Goal: Task Accomplishment & Management: Manage account settings

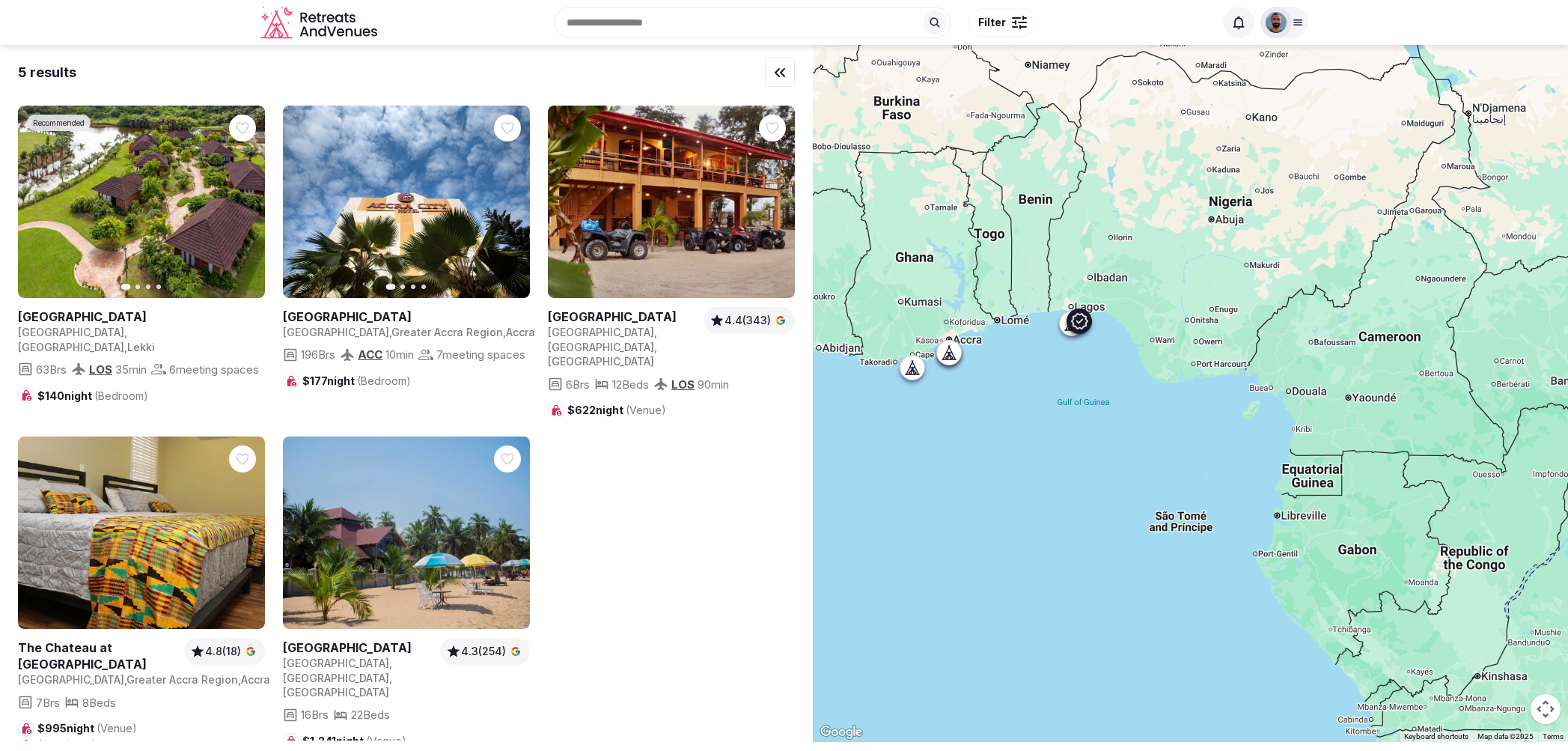
click at [128, 233] on link at bounding box center [142, 201] width 247 height 193
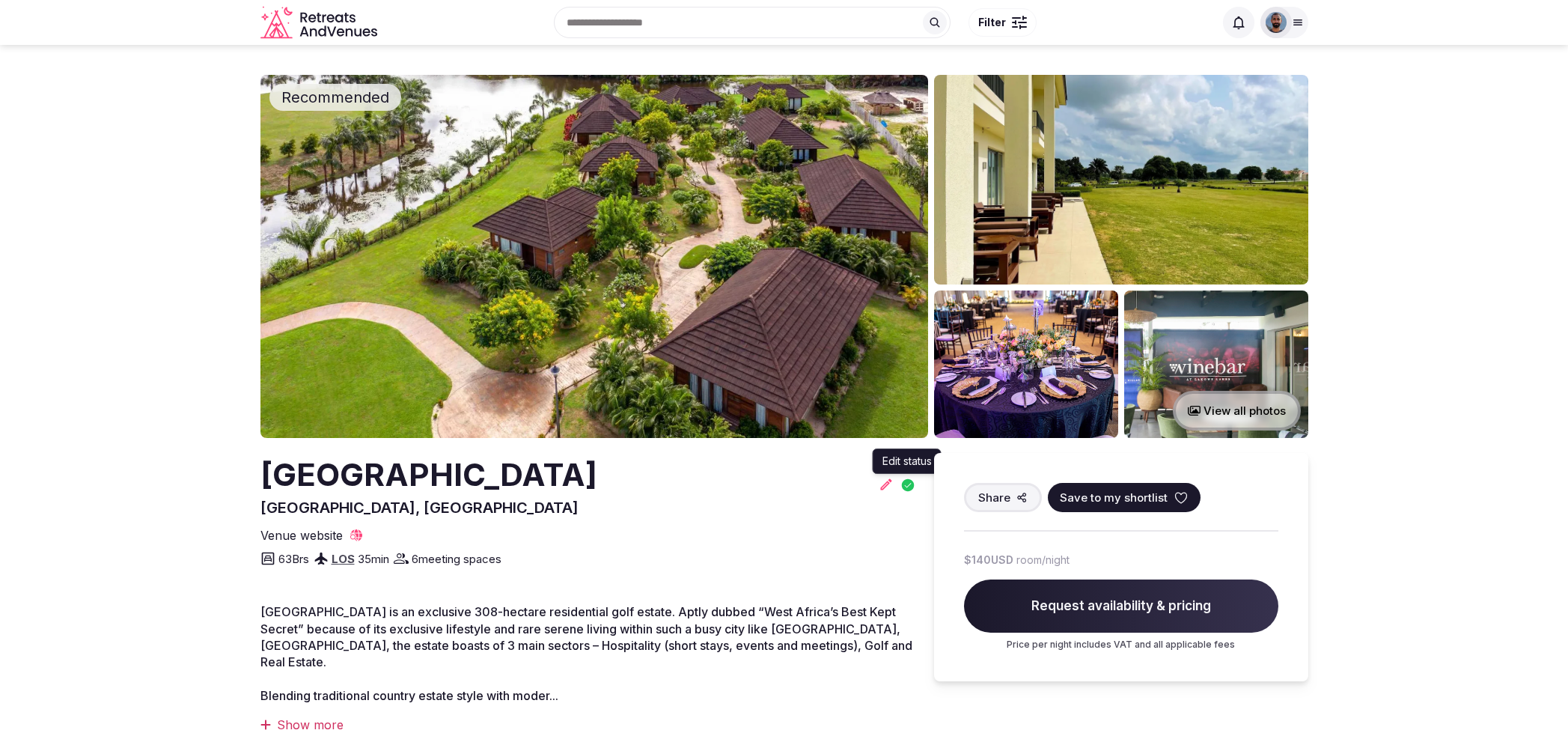
click at [906, 486] on icon at bounding box center [908, 485] width 17 height 17
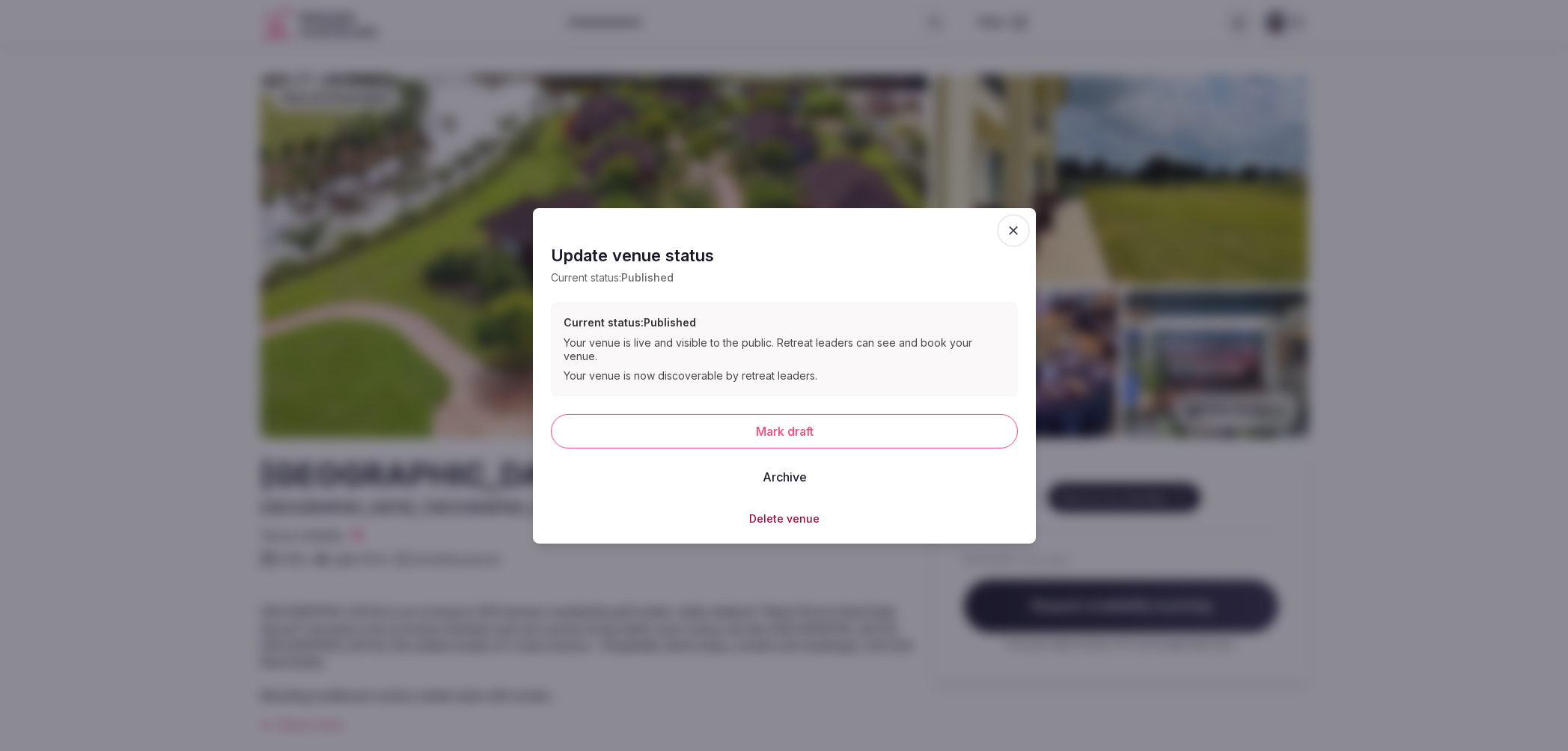
click at [1002, 239] on span "button" at bounding box center [1013, 229] width 33 height 33
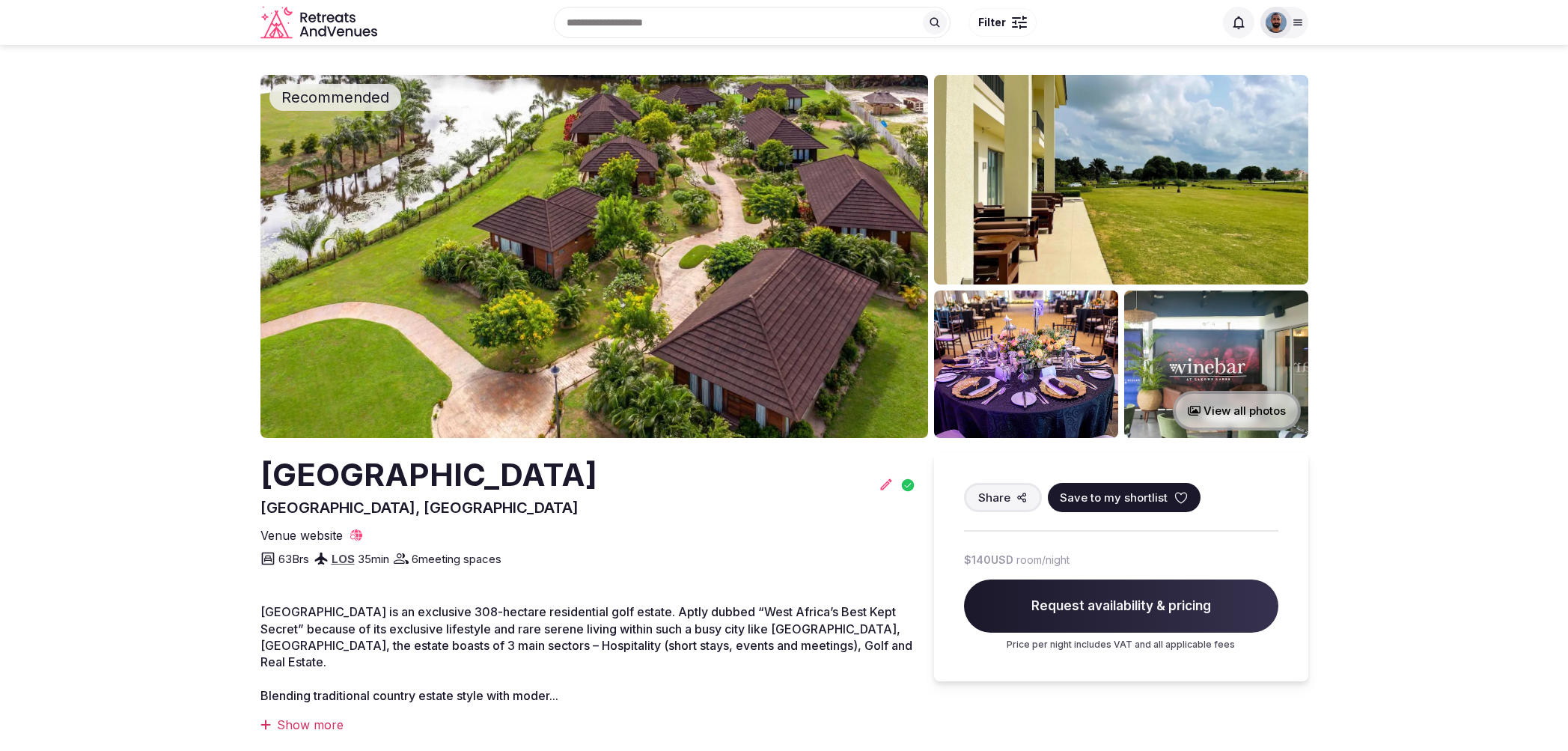
click at [1286, 29] on div at bounding box center [1276, 22] width 21 height 21
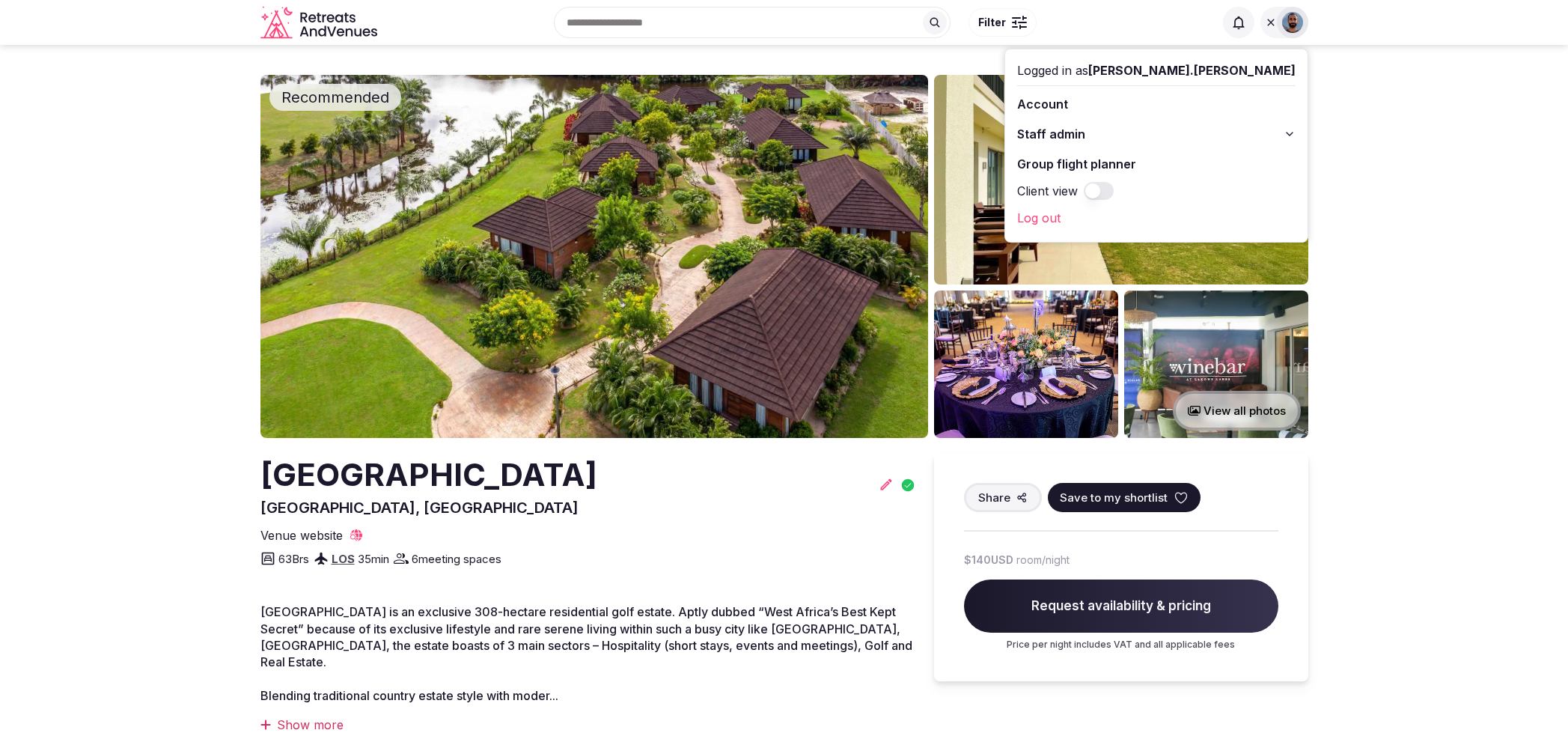
click at [1255, 134] on button "Staff admin" at bounding box center [1157, 134] width 279 height 24
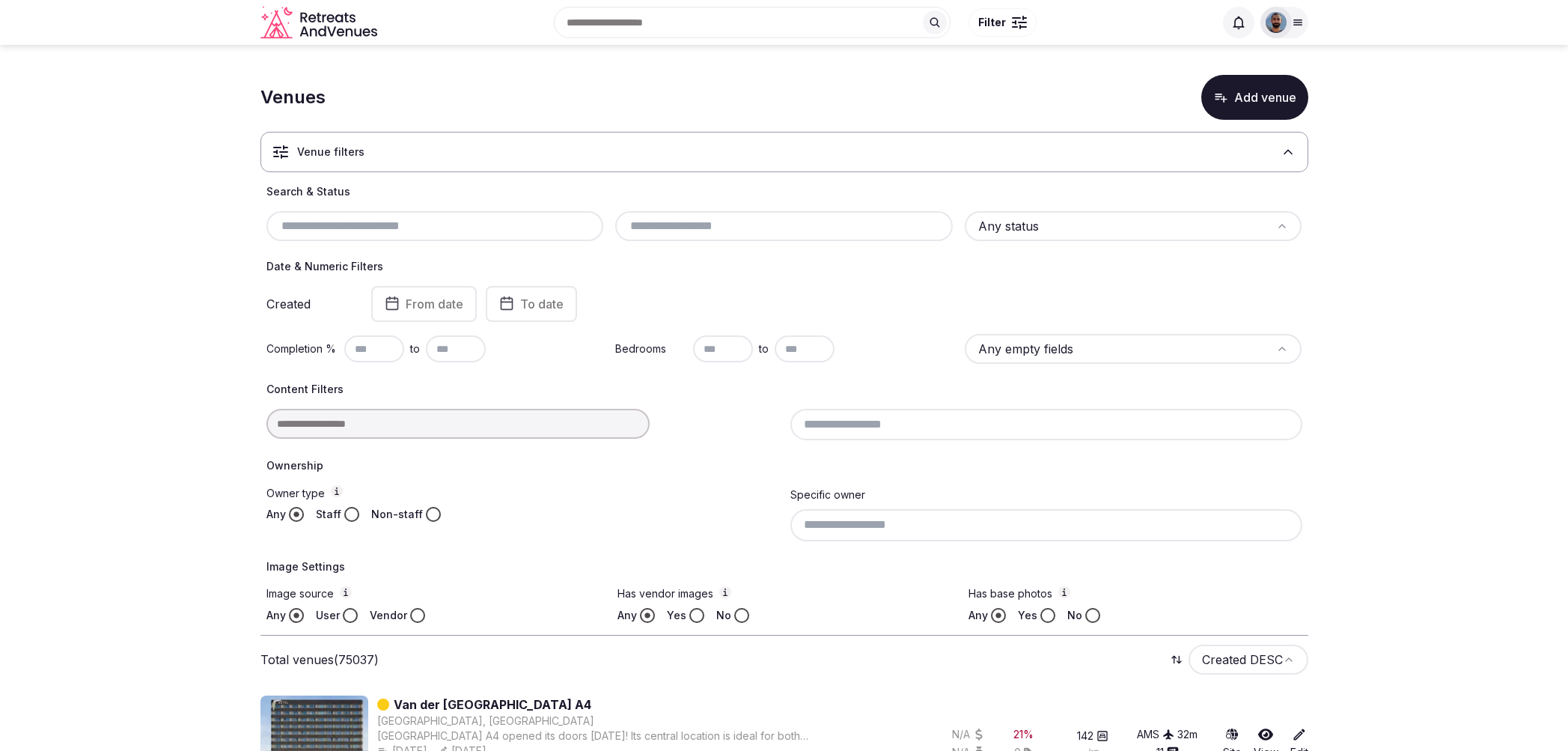
click at [387, 159] on div "Venue filters" at bounding box center [784, 152] width 1048 height 40
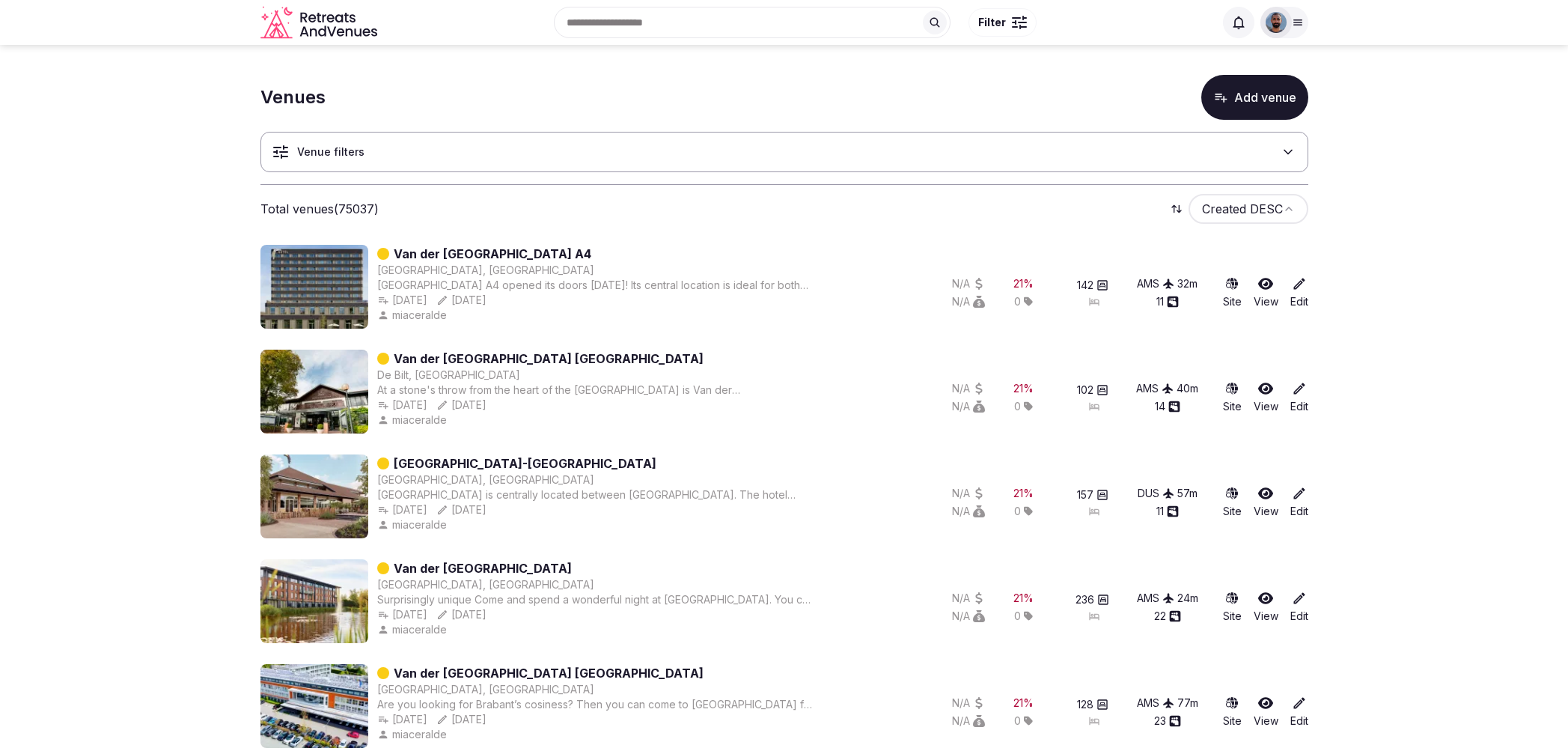
click at [609, 147] on div "Venue filters" at bounding box center [784, 152] width 1048 height 40
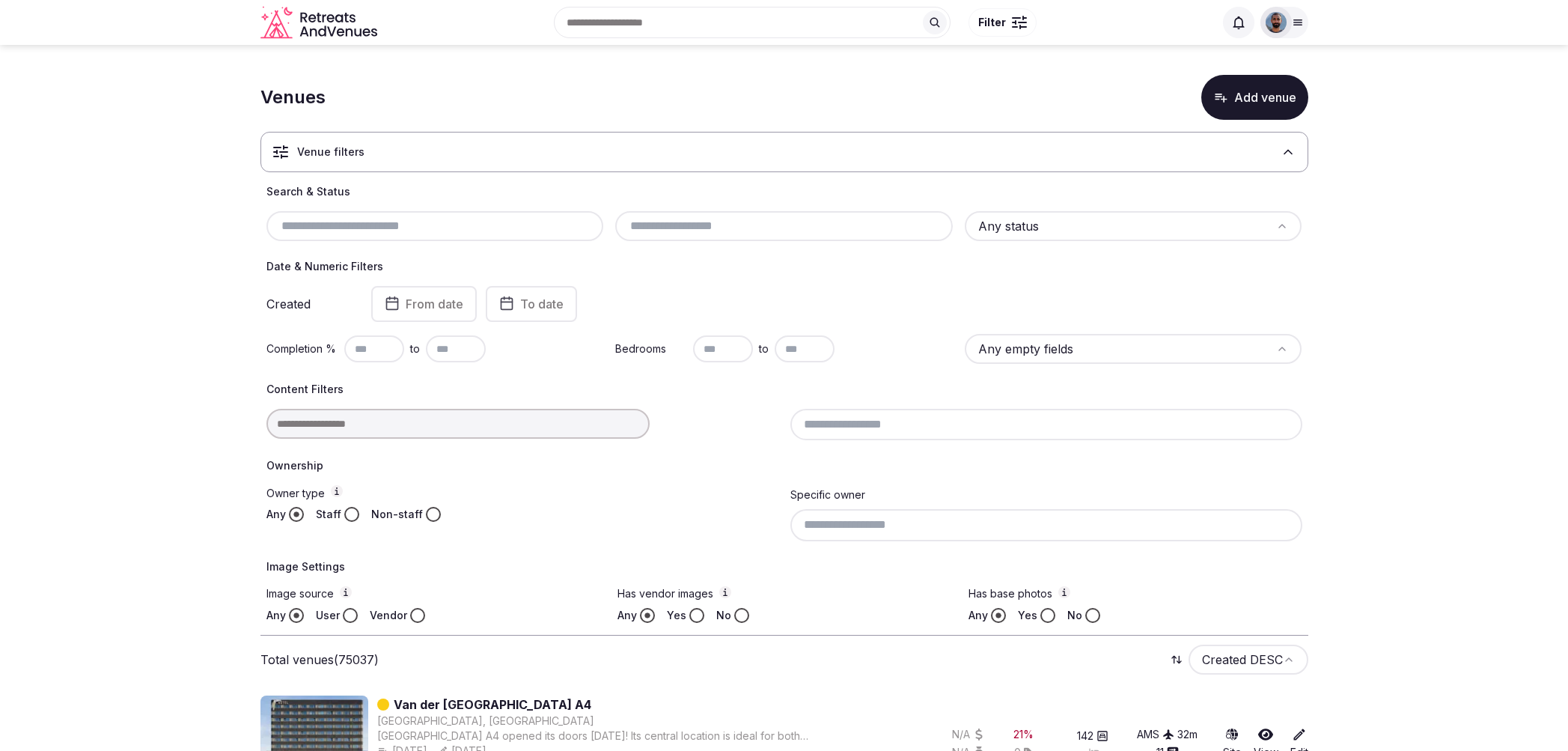
click at [622, 149] on div "Venue filters" at bounding box center [784, 152] width 1048 height 40
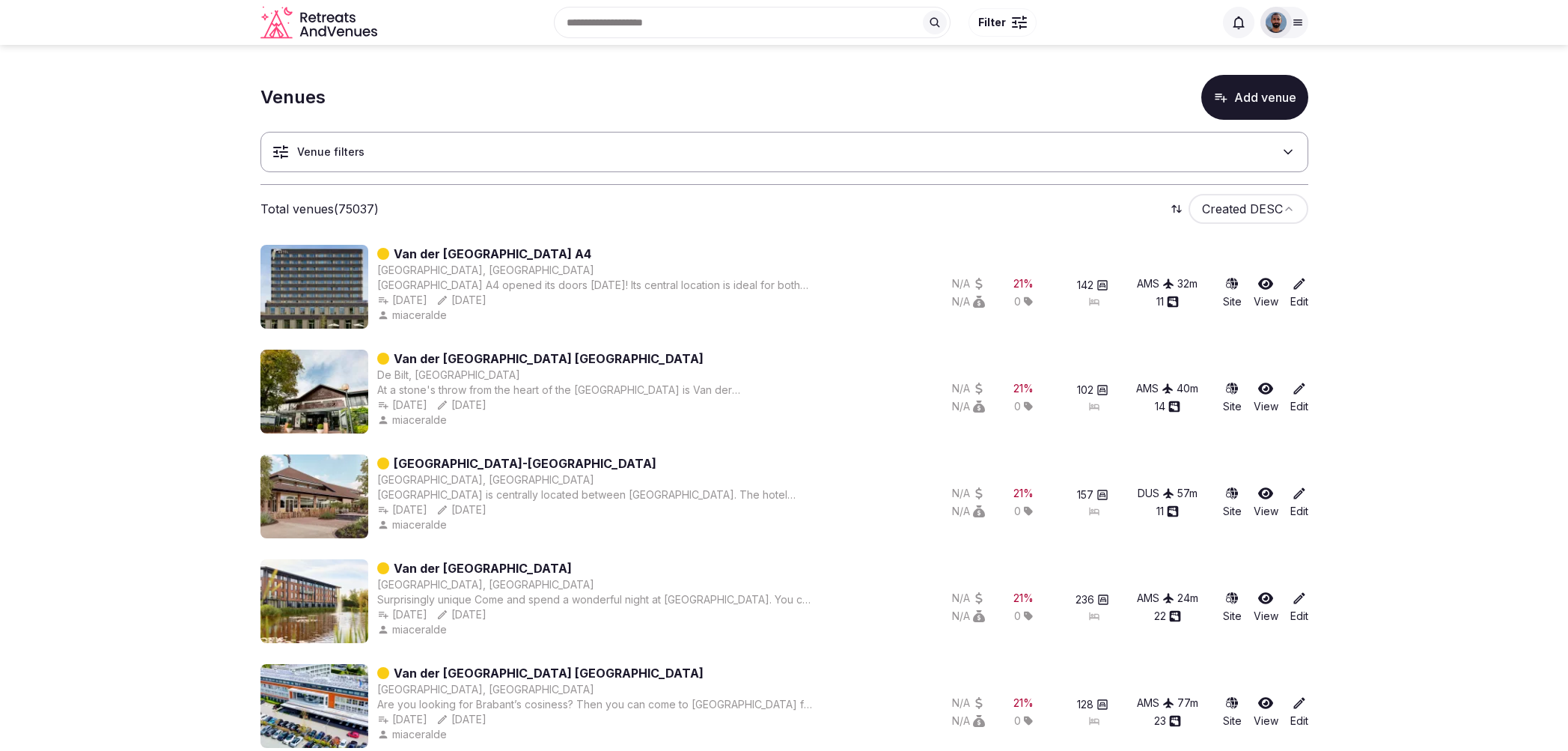
click at [1303, 26] on icon at bounding box center [1298, 23] width 12 height 12
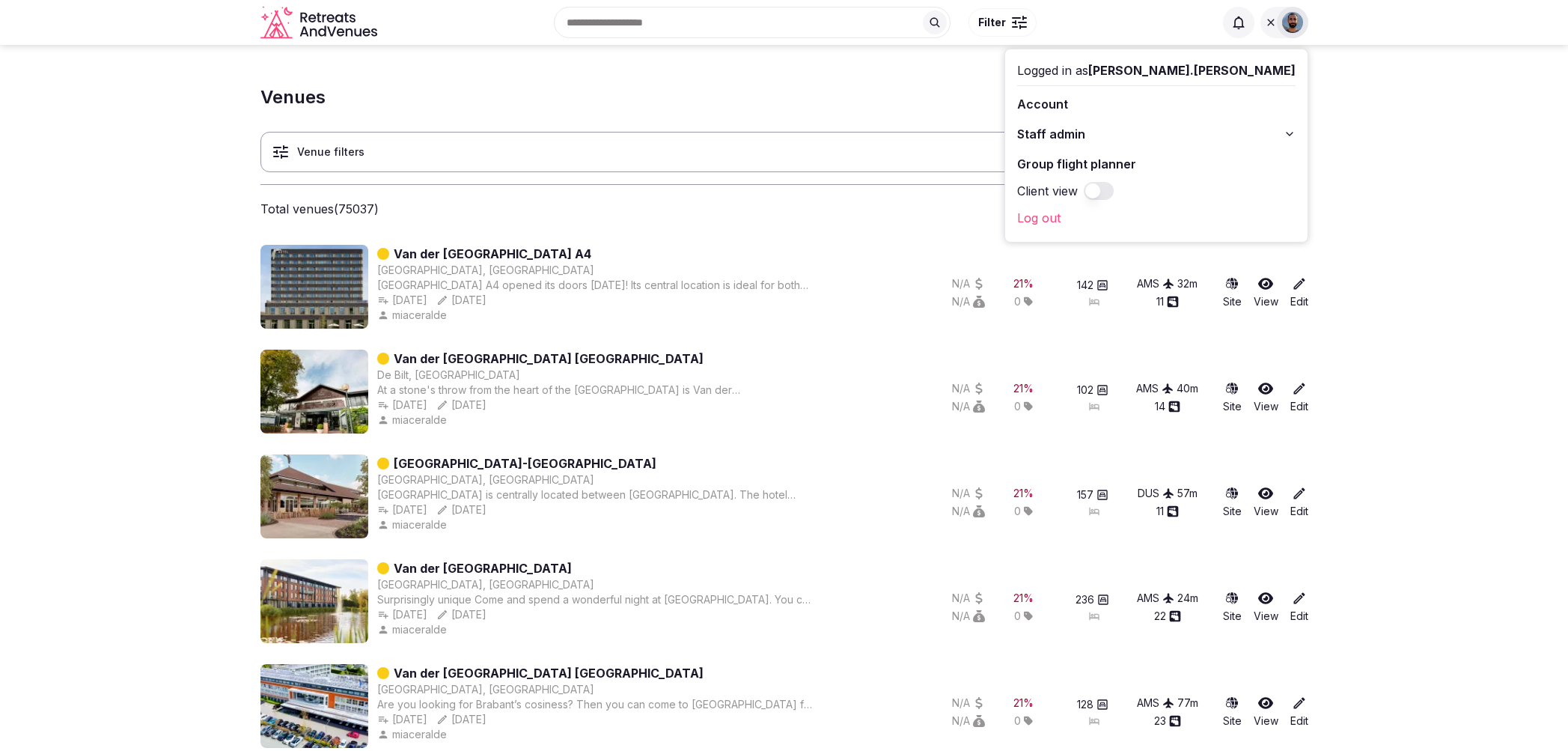
click at [1213, 111] on link "Account" at bounding box center [1157, 103] width 279 height 24
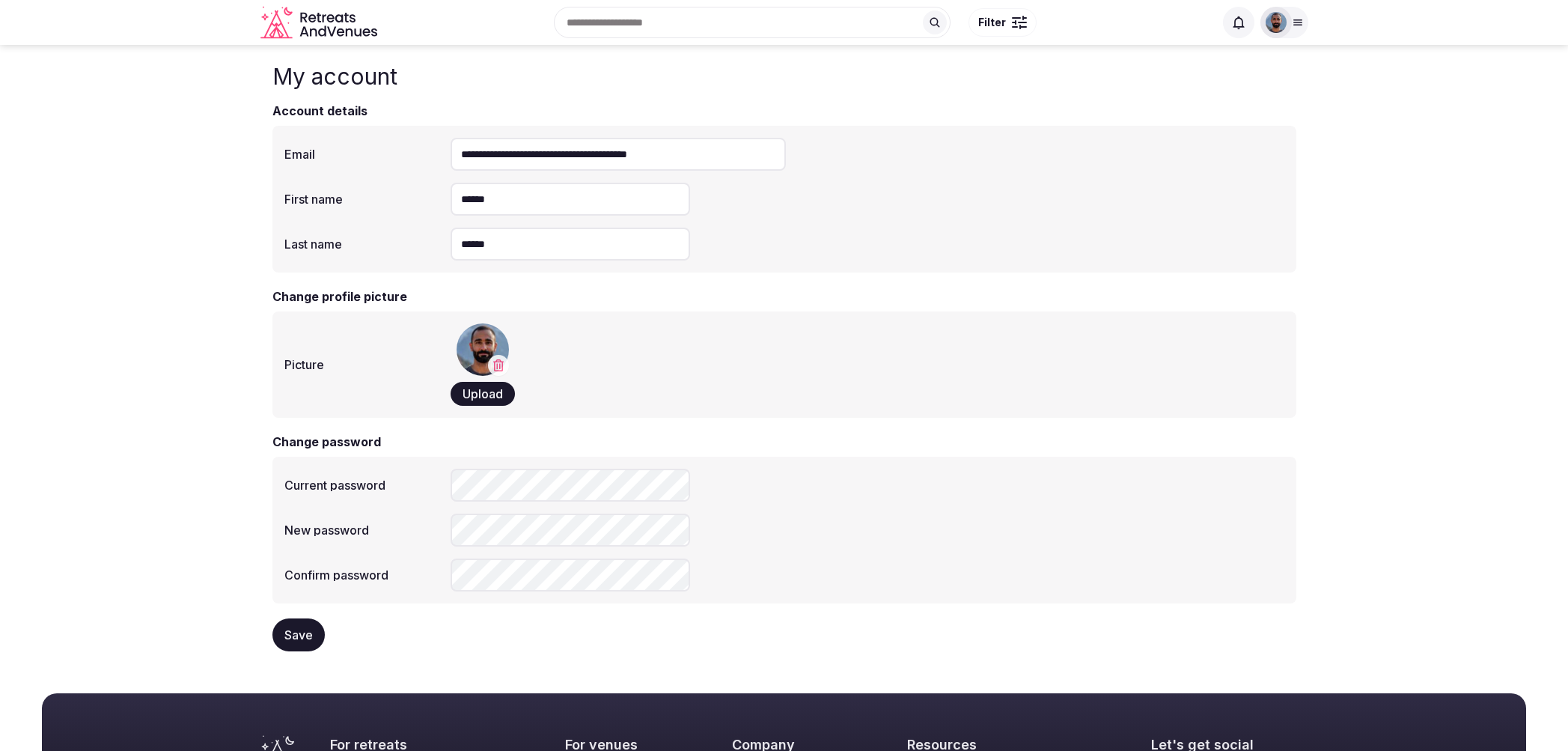
click at [1297, 13] on div at bounding box center [1284, 23] width 48 height 32
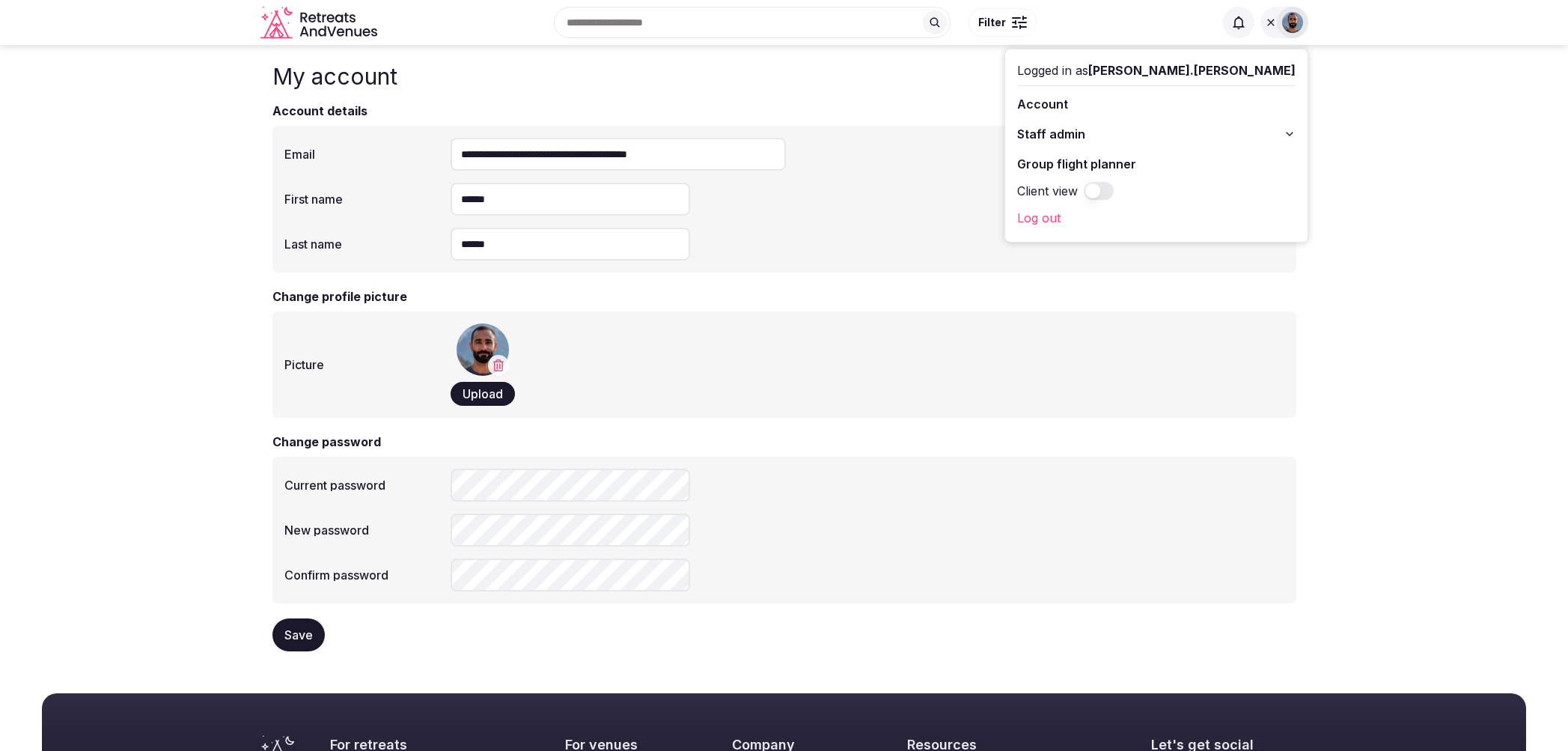
click at [1202, 124] on button "Staff admin" at bounding box center [1157, 134] width 279 height 24
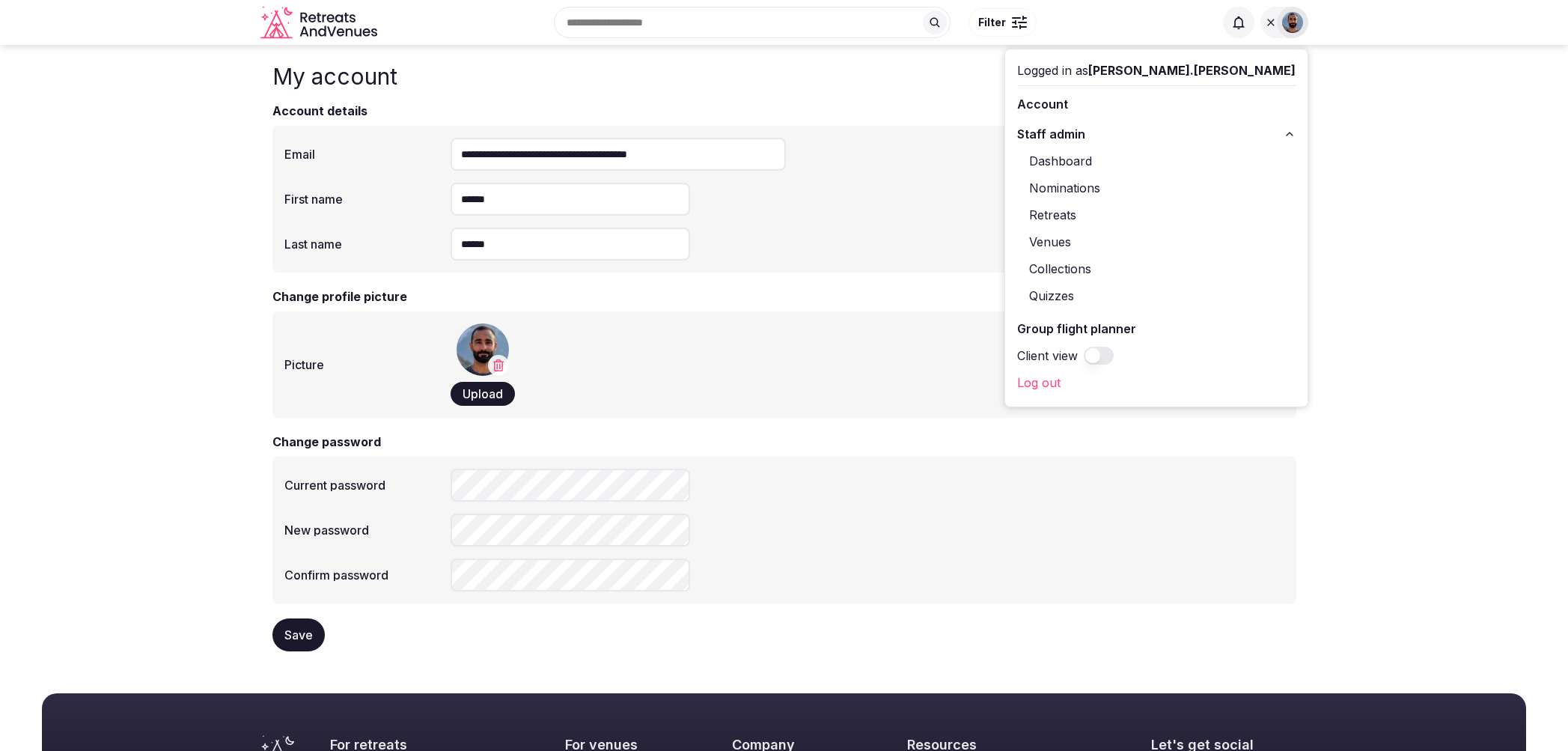
click at [1198, 160] on link "Dashboard" at bounding box center [1157, 161] width 279 height 24
click at [1284, 28] on img at bounding box center [1293, 22] width 21 height 21
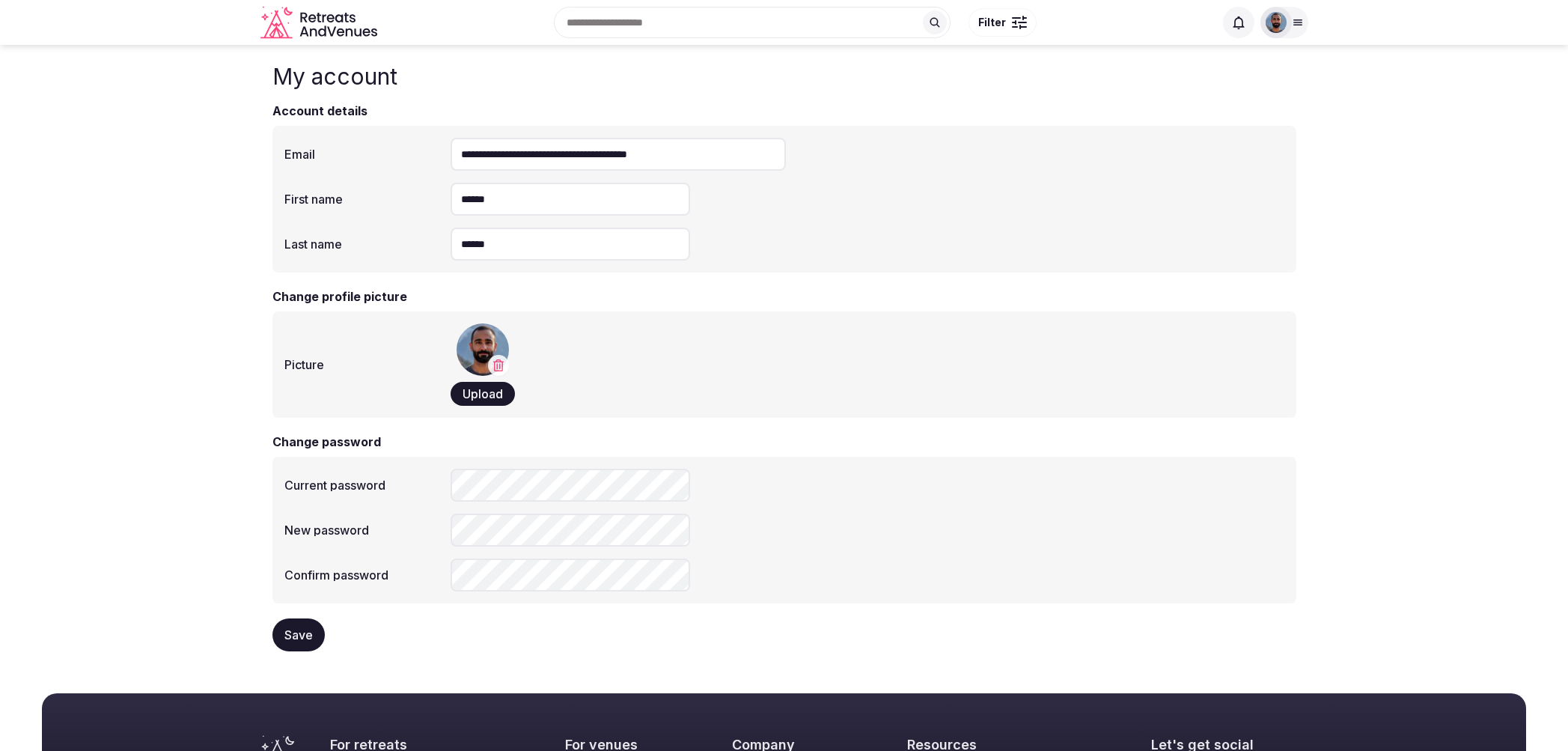
click at [1280, 23] on img at bounding box center [1276, 22] width 21 height 21
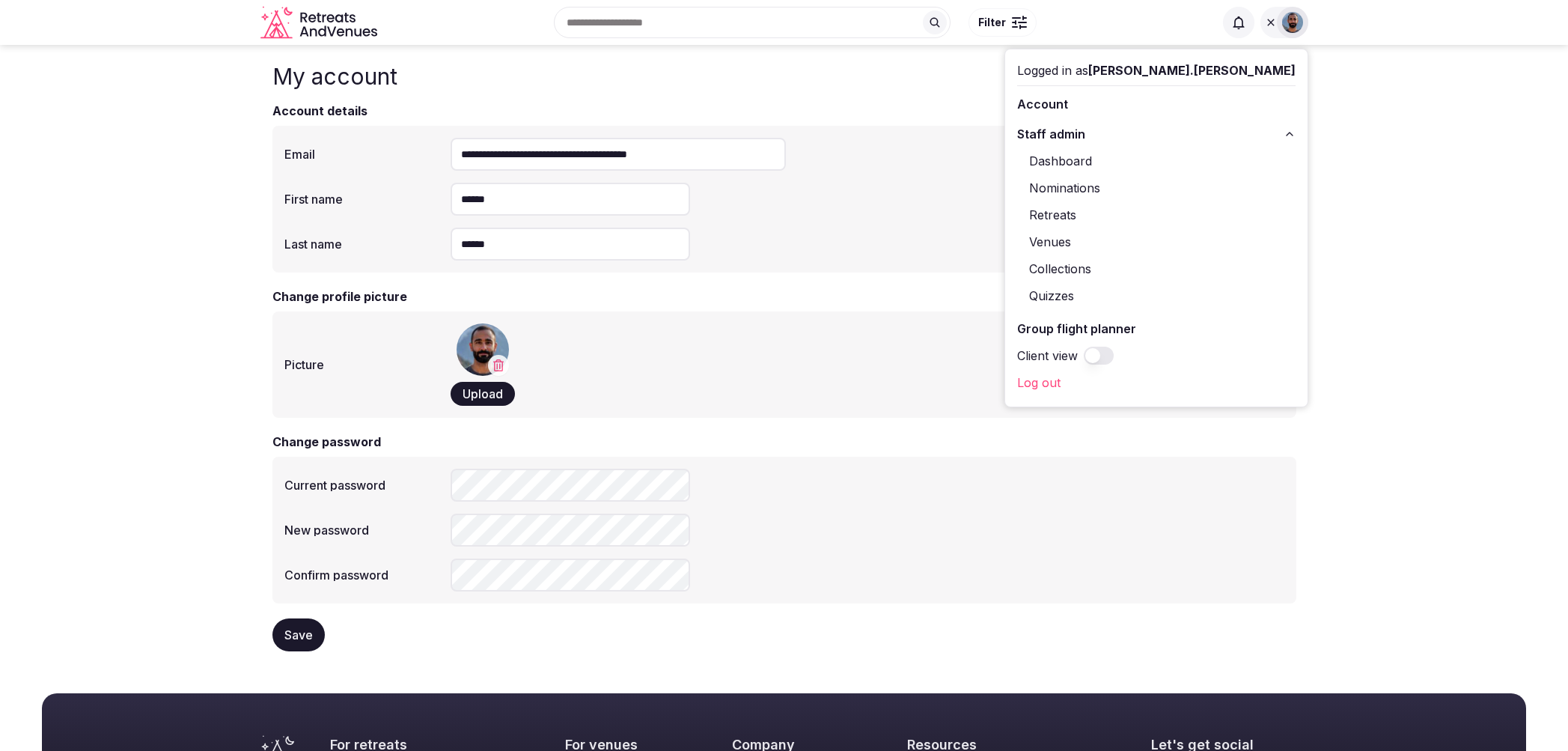
click at [1182, 248] on link "Venues" at bounding box center [1157, 241] width 279 height 24
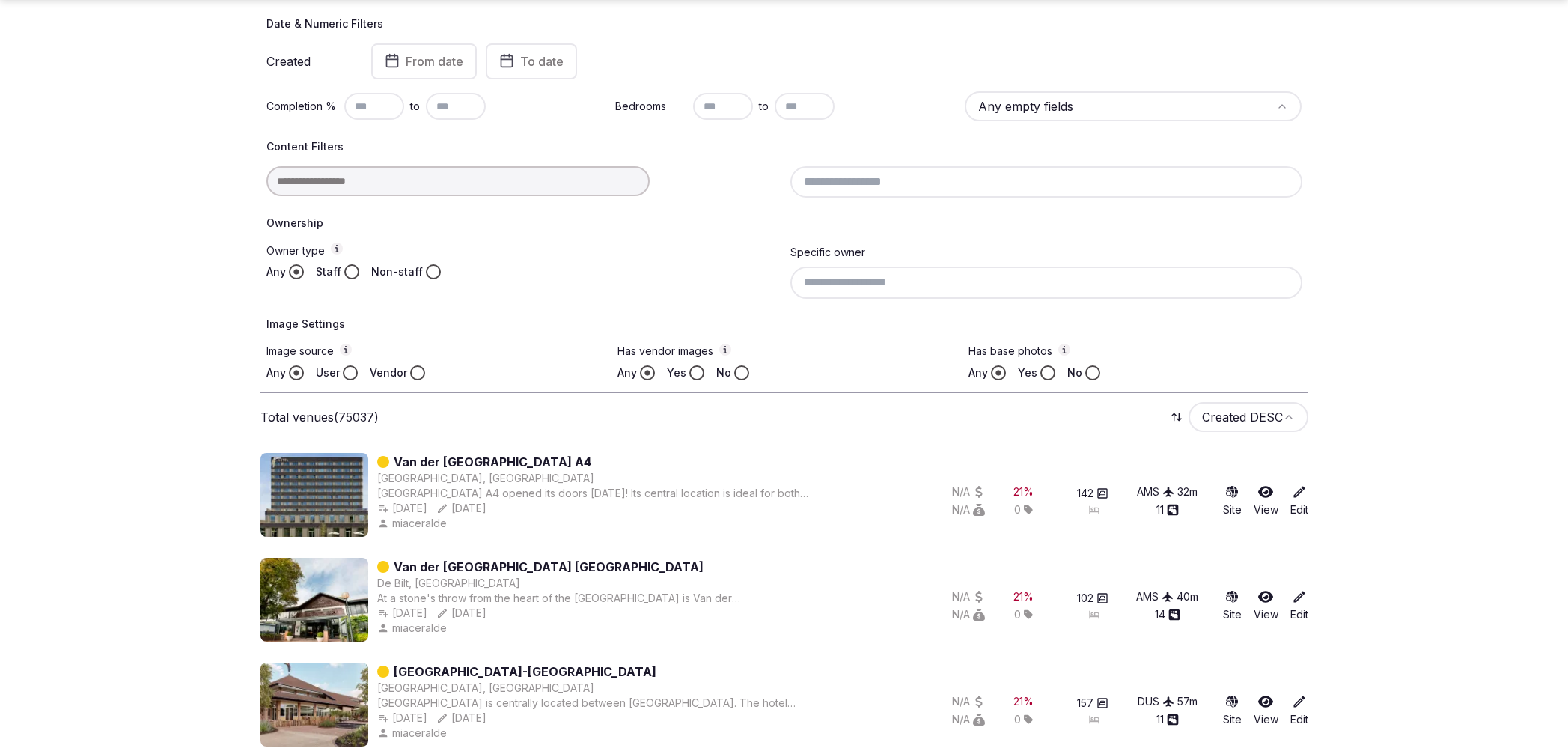
scroll to position [244, 0]
click at [1268, 507] on link "View" at bounding box center [1267, 500] width 25 height 33
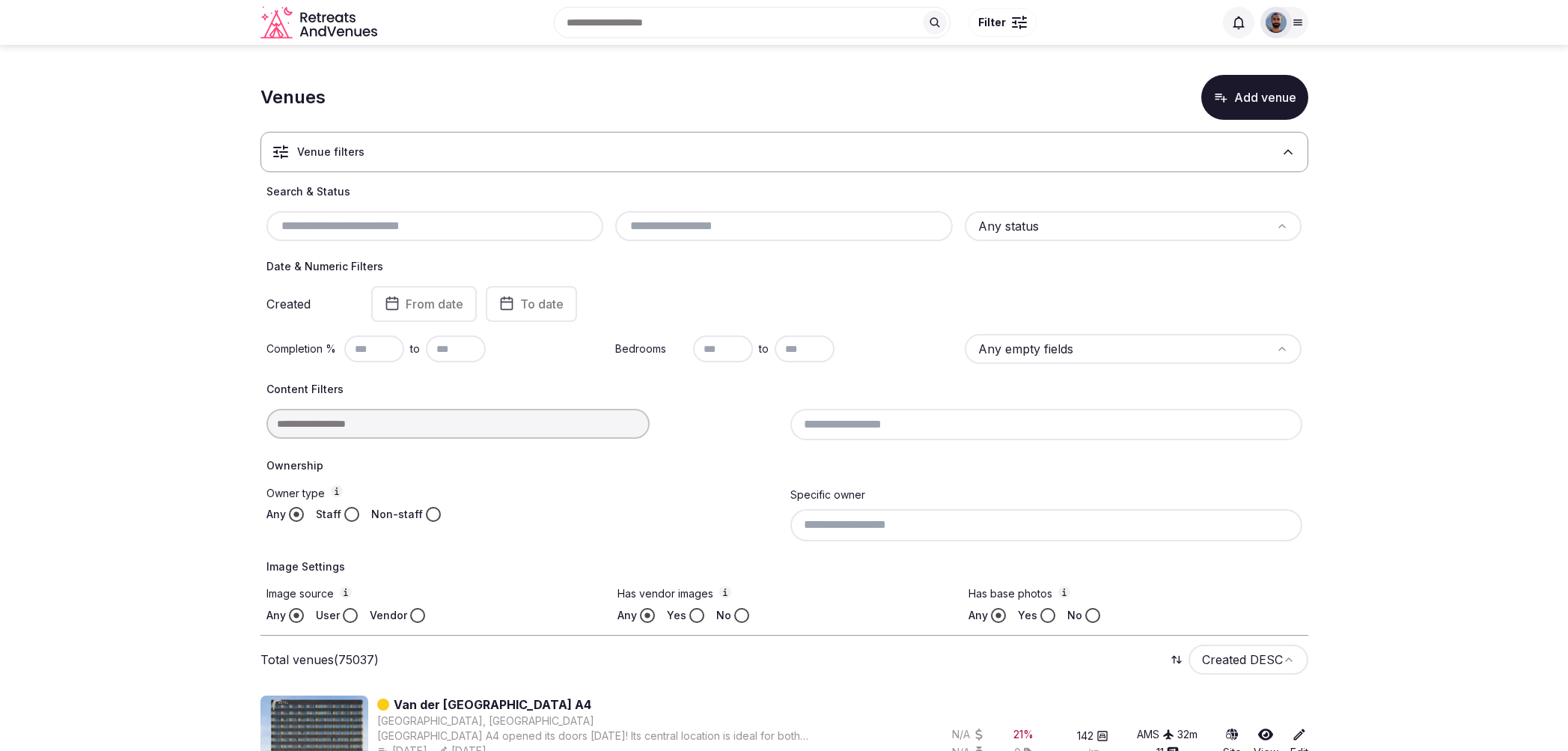
drag, startPoint x: 1273, startPoint y: 149, endPoint x: 1267, endPoint y: 165, distance: 17.1
click at [1273, 149] on div "Venue filters" at bounding box center [784, 152] width 1048 height 40
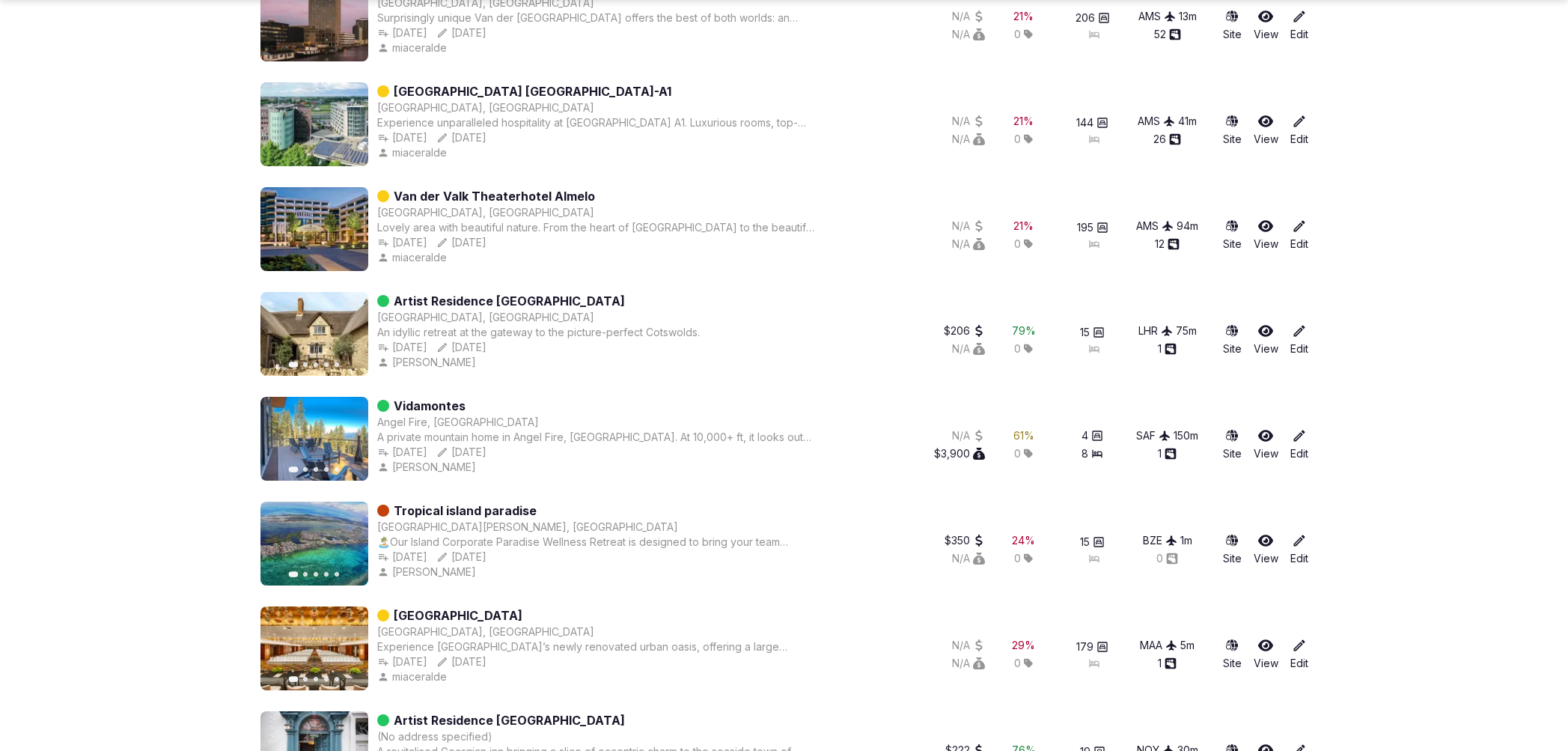
scroll to position [1388, 0]
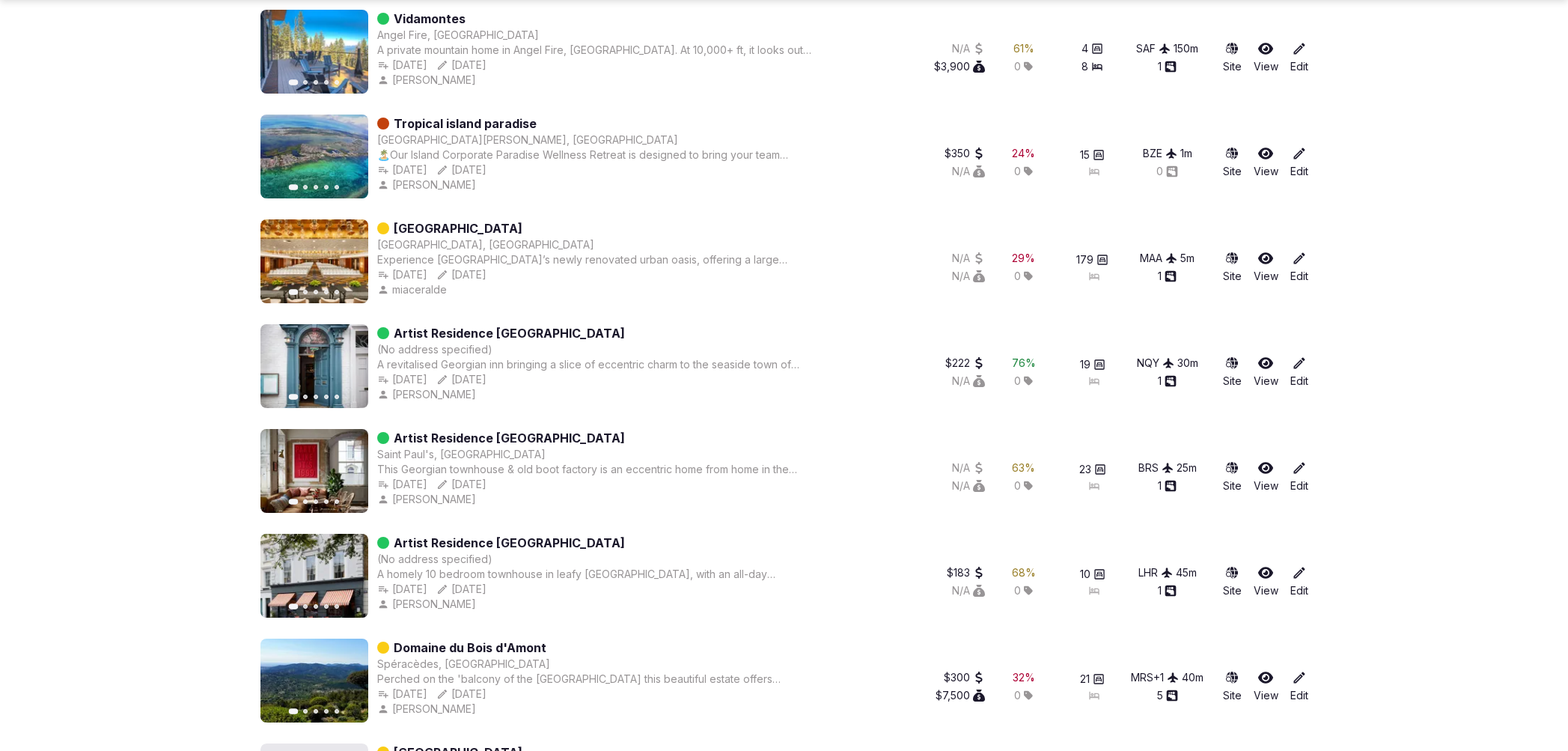
click at [1300, 381] on link "Edit" at bounding box center [1300, 371] width 18 height 33
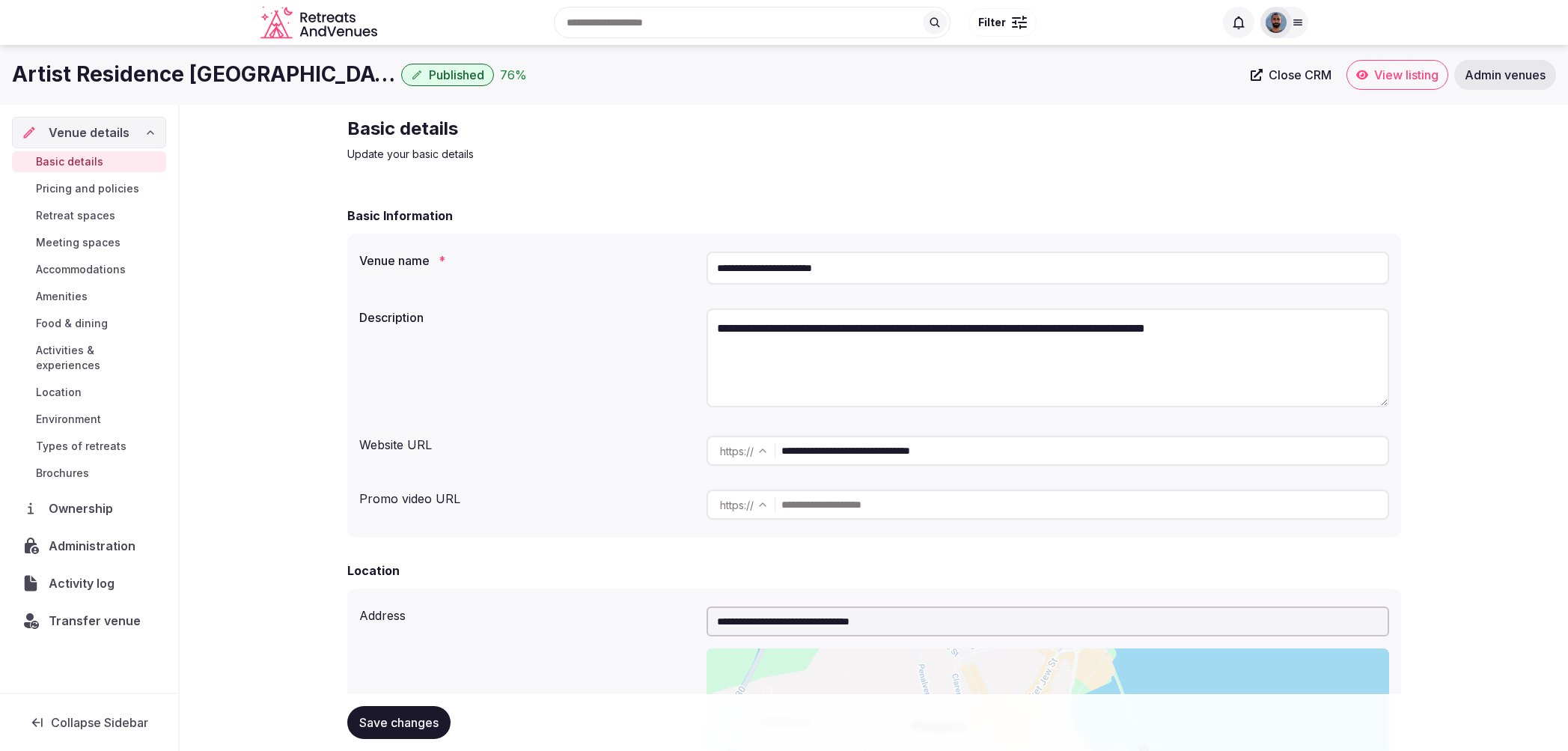
click at [127, 498] on div "Ownership" at bounding box center [88, 508] width 154 height 32
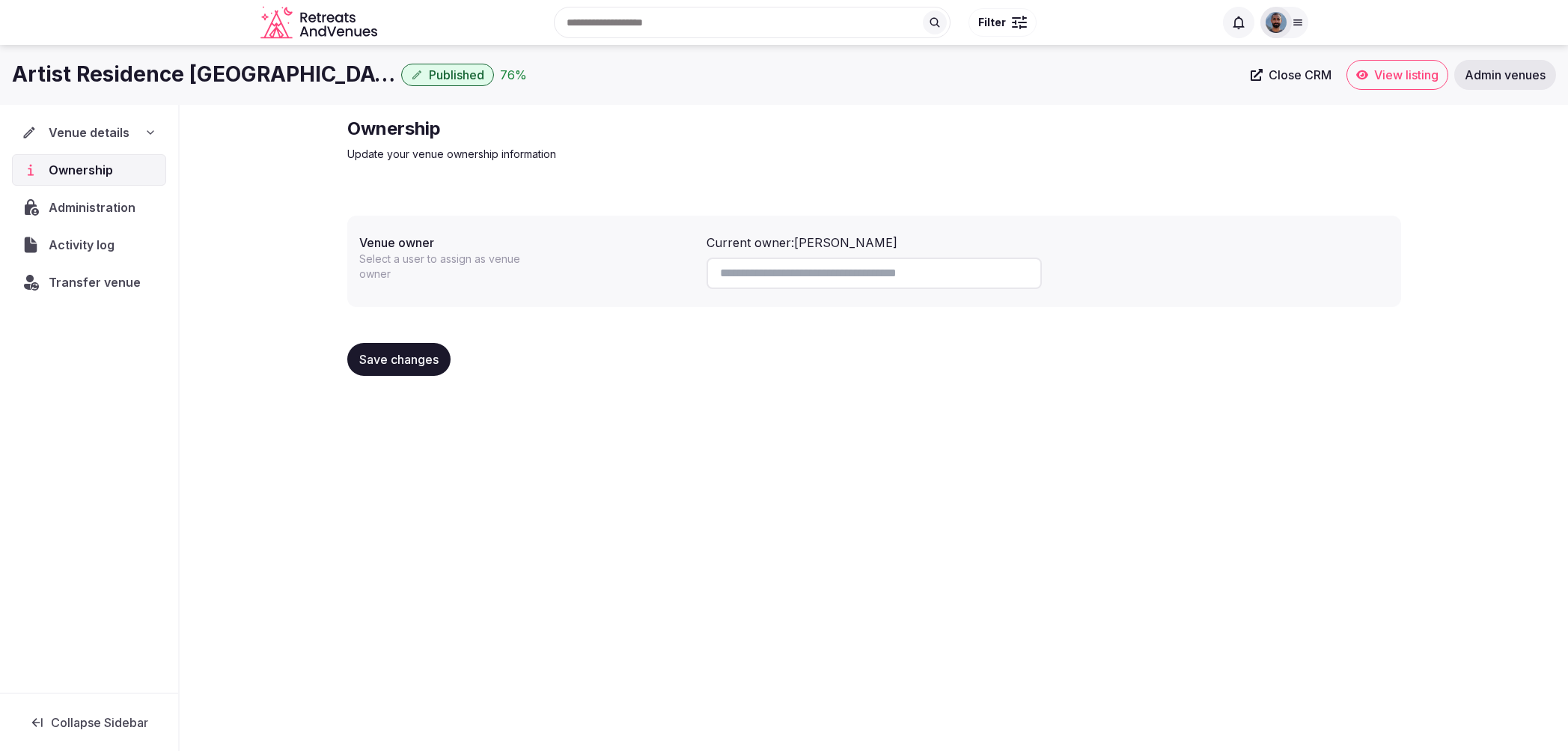
drag, startPoint x: 138, startPoint y: 196, endPoint x: 141, endPoint y: 207, distance: 11.4
click at [138, 196] on div "Administration" at bounding box center [88, 208] width 154 height 32
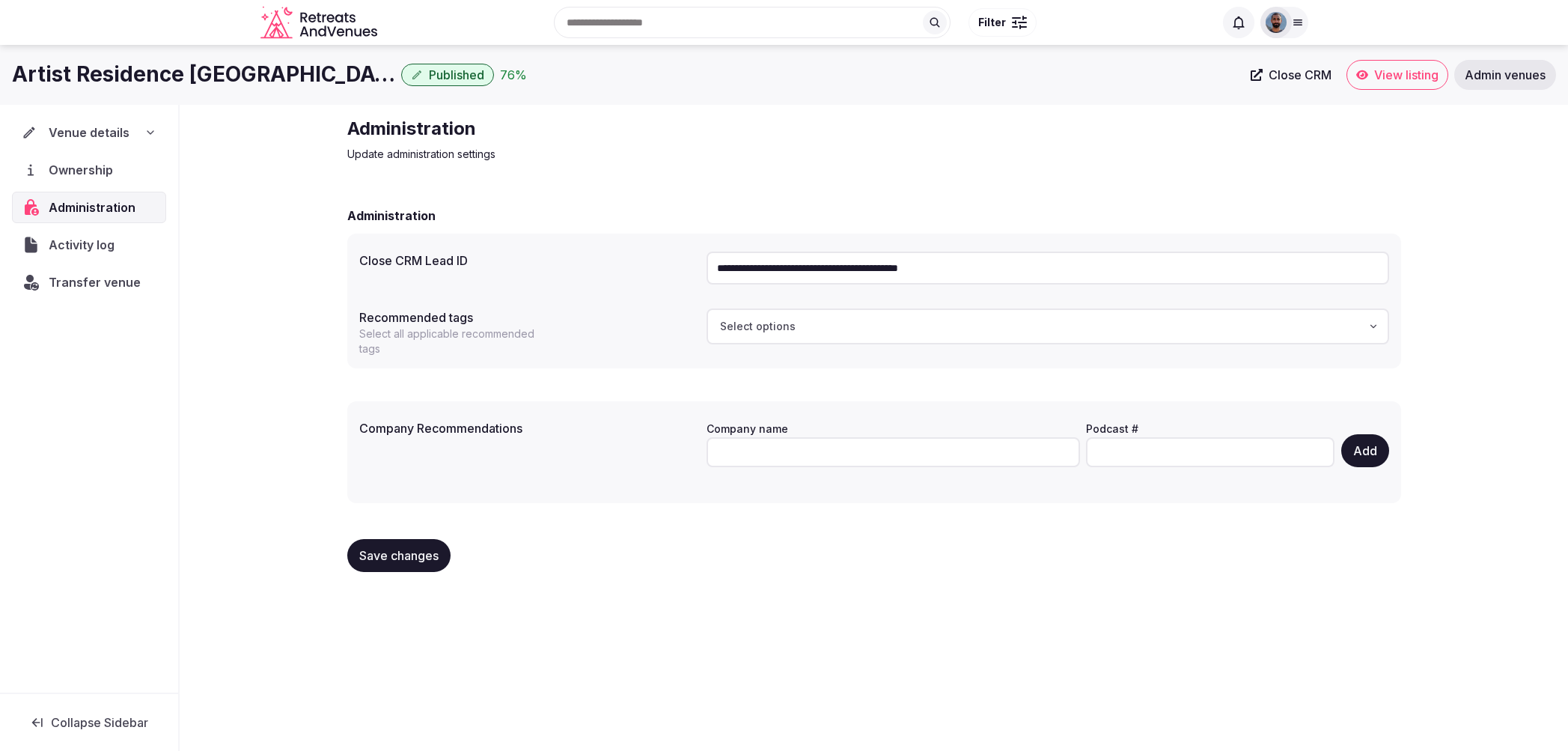
click at [131, 239] on div "Activity log" at bounding box center [89, 245] width 154 height 32
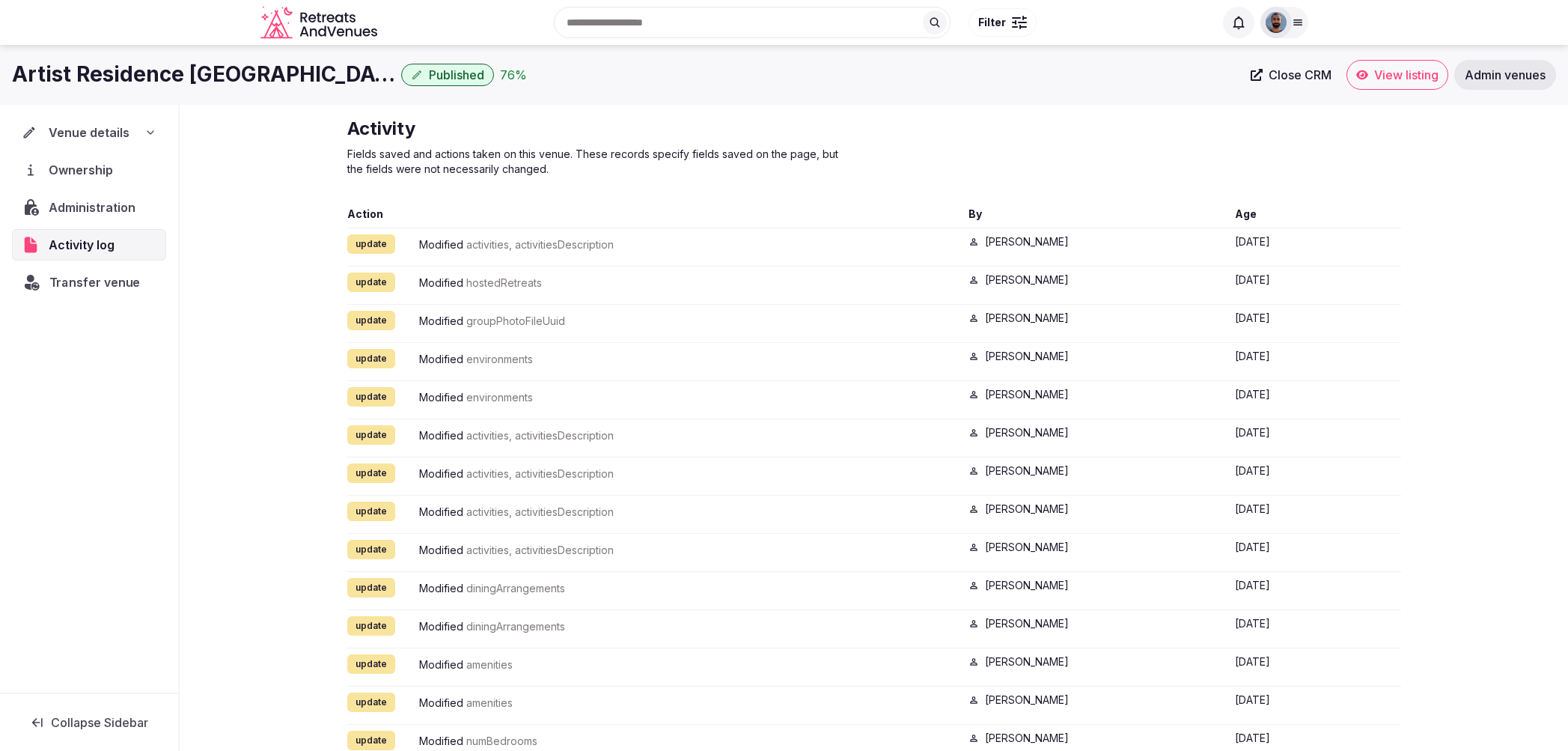
click at [133, 283] on span "Transfer venue" at bounding box center [94, 282] width 91 height 18
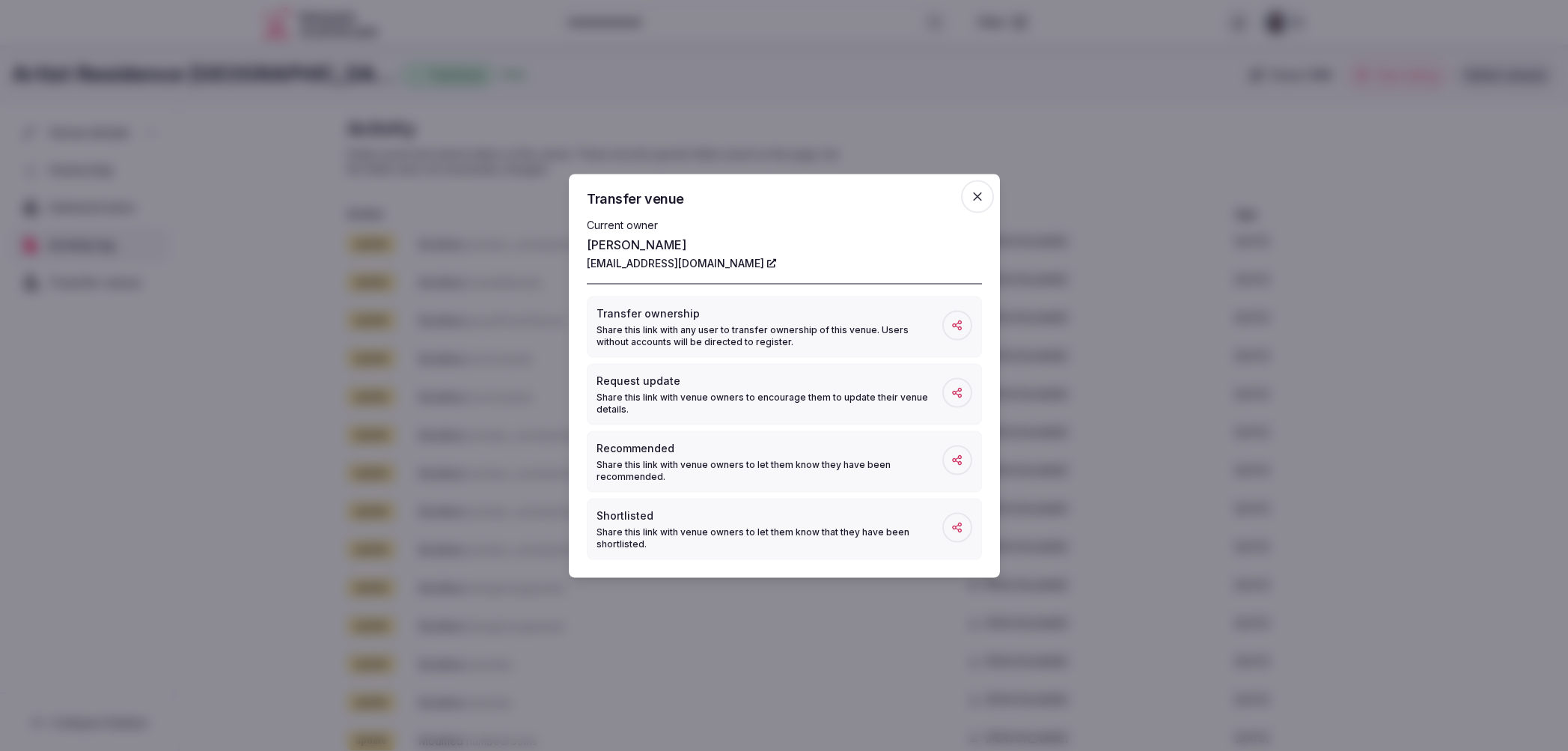
click at [983, 197] on icon "button" at bounding box center [978, 196] width 15 height 15
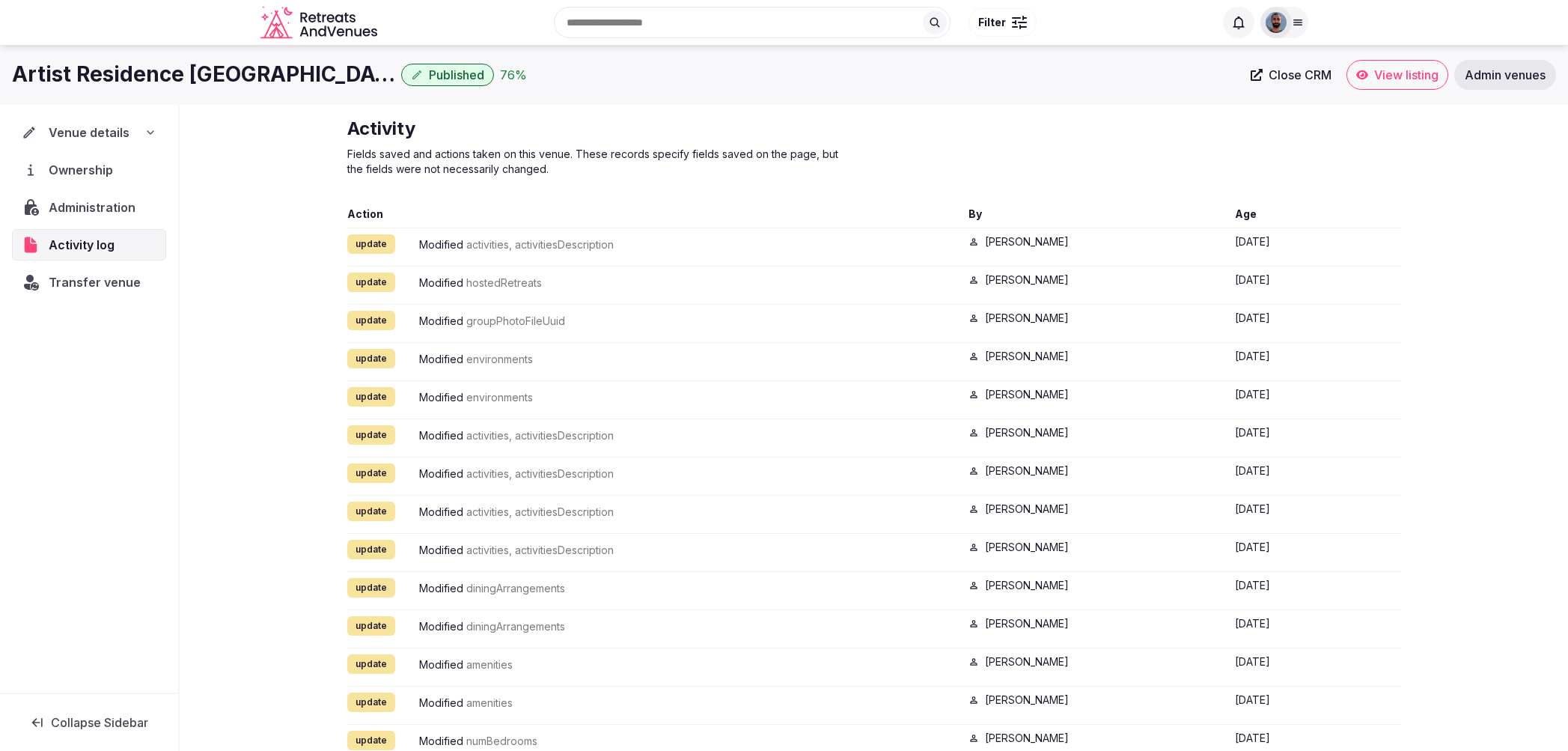
click at [103, 279] on span "Transfer venue" at bounding box center [94, 282] width 92 height 18
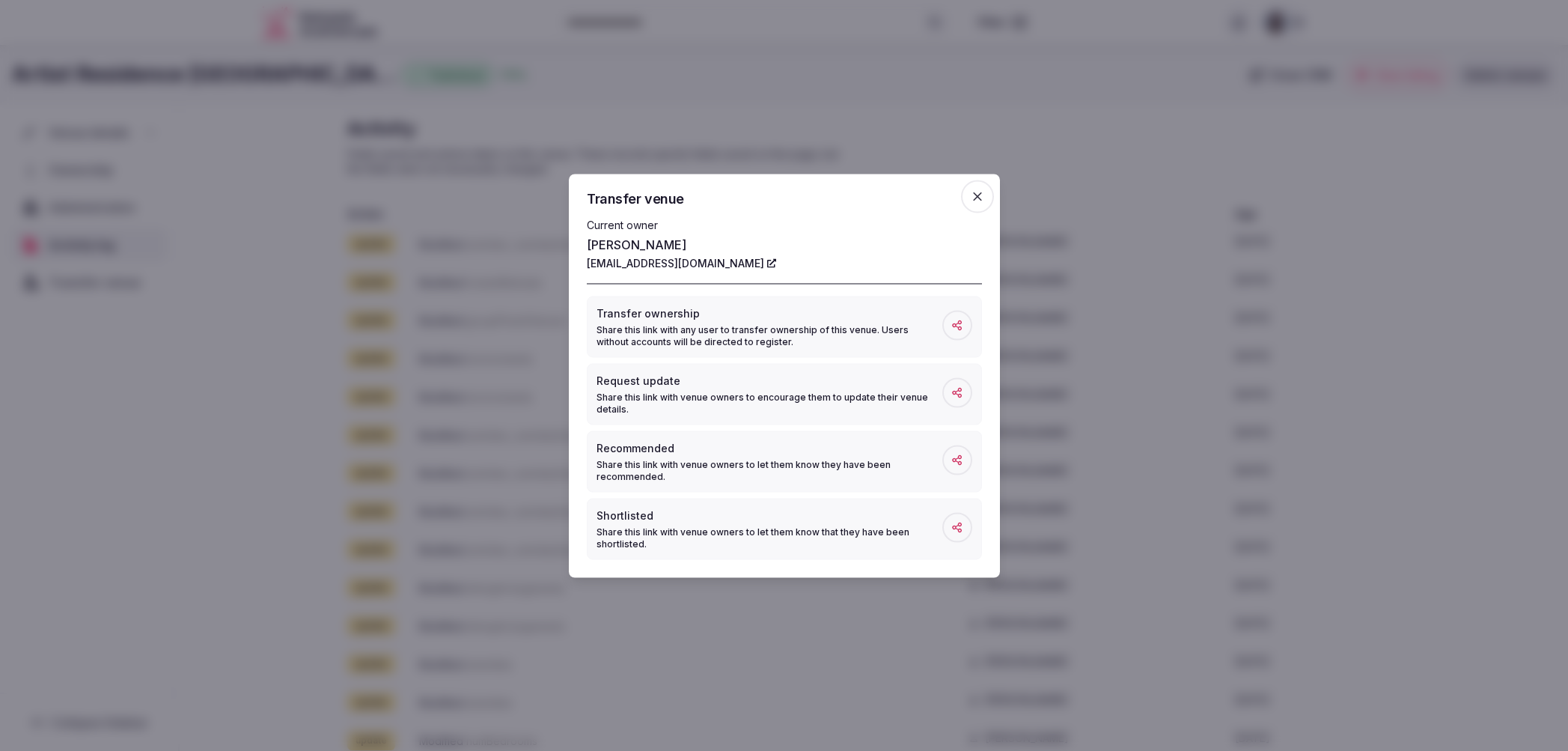
drag, startPoint x: 1090, startPoint y: 201, endPoint x: 1080, endPoint y: 202, distance: 10.0
click at [1089, 201] on div at bounding box center [784, 376] width 1568 height 751
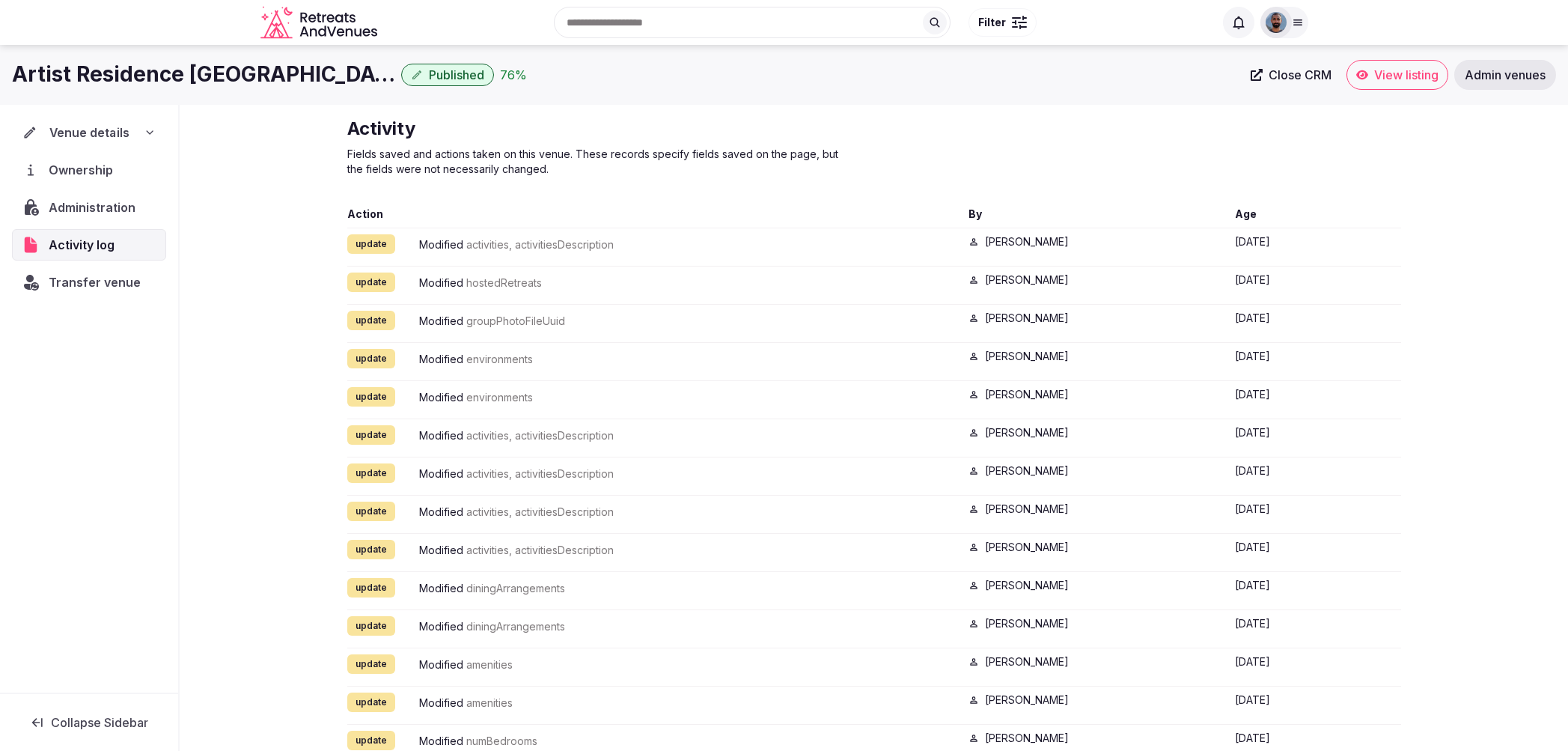
click at [112, 130] on span "Venue details" at bounding box center [89, 133] width 80 height 18
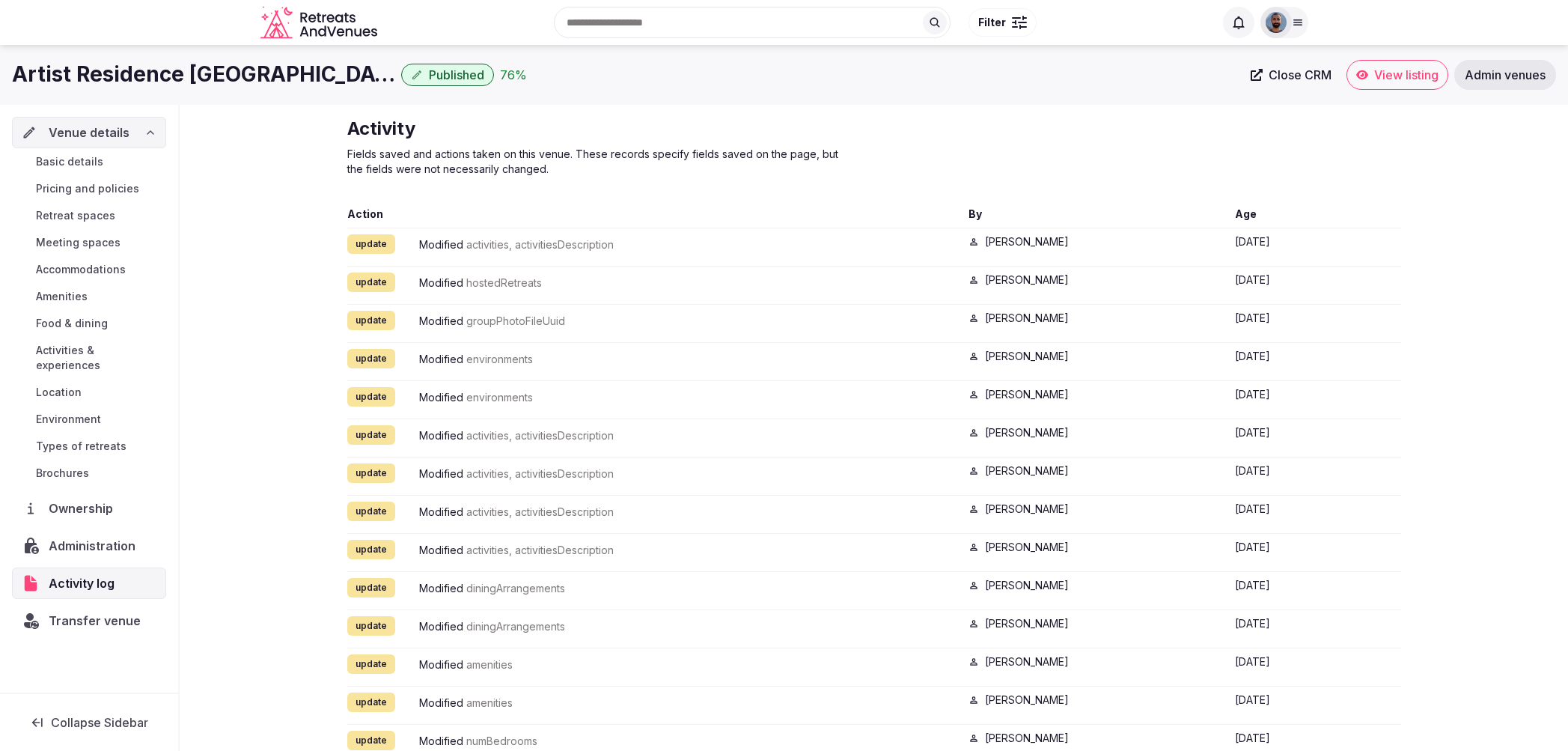
click at [97, 163] on span "Basic details" at bounding box center [69, 162] width 68 height 15
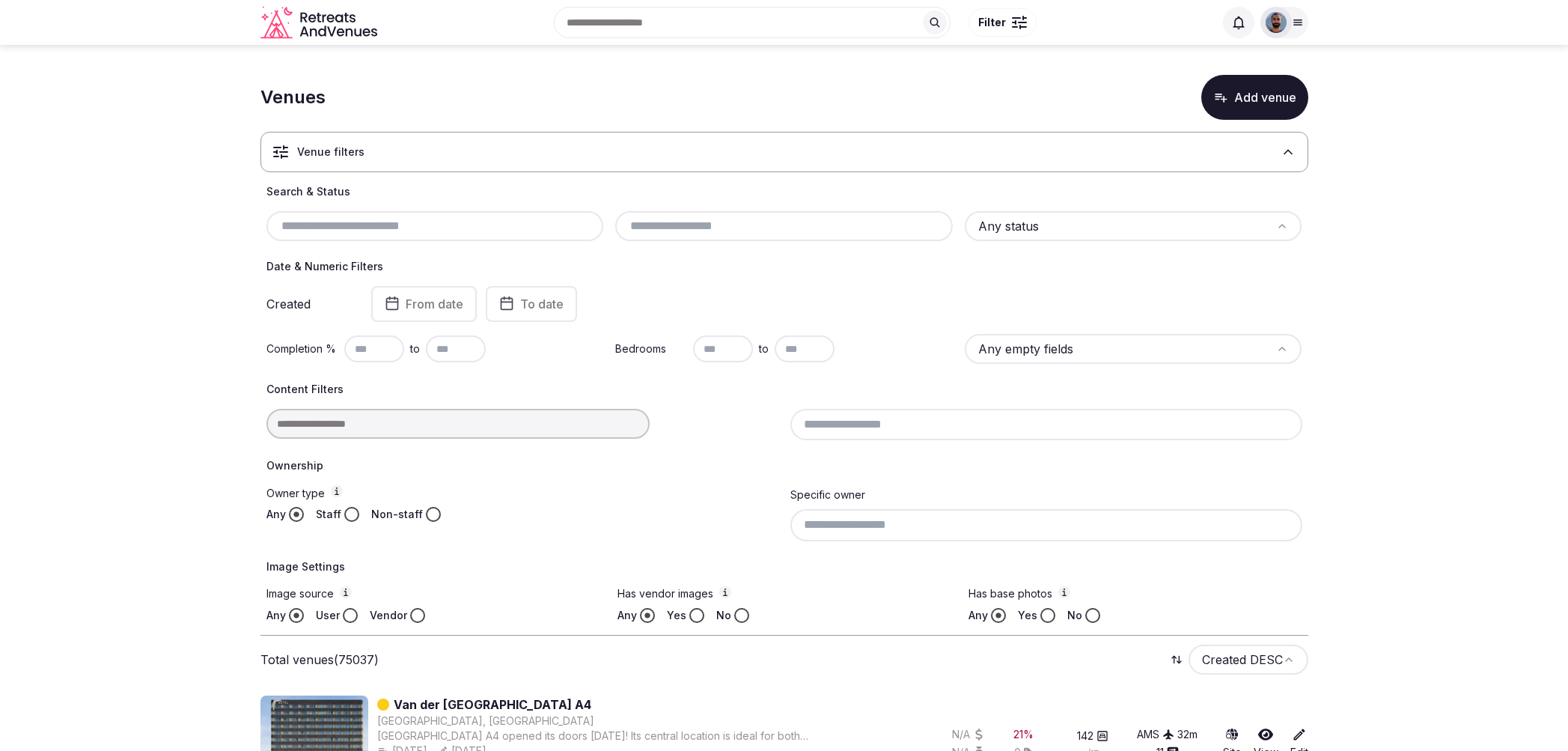
click at [740, 156] on div "Venue filters" at bounding box center [784, 152] width 1048 height 40
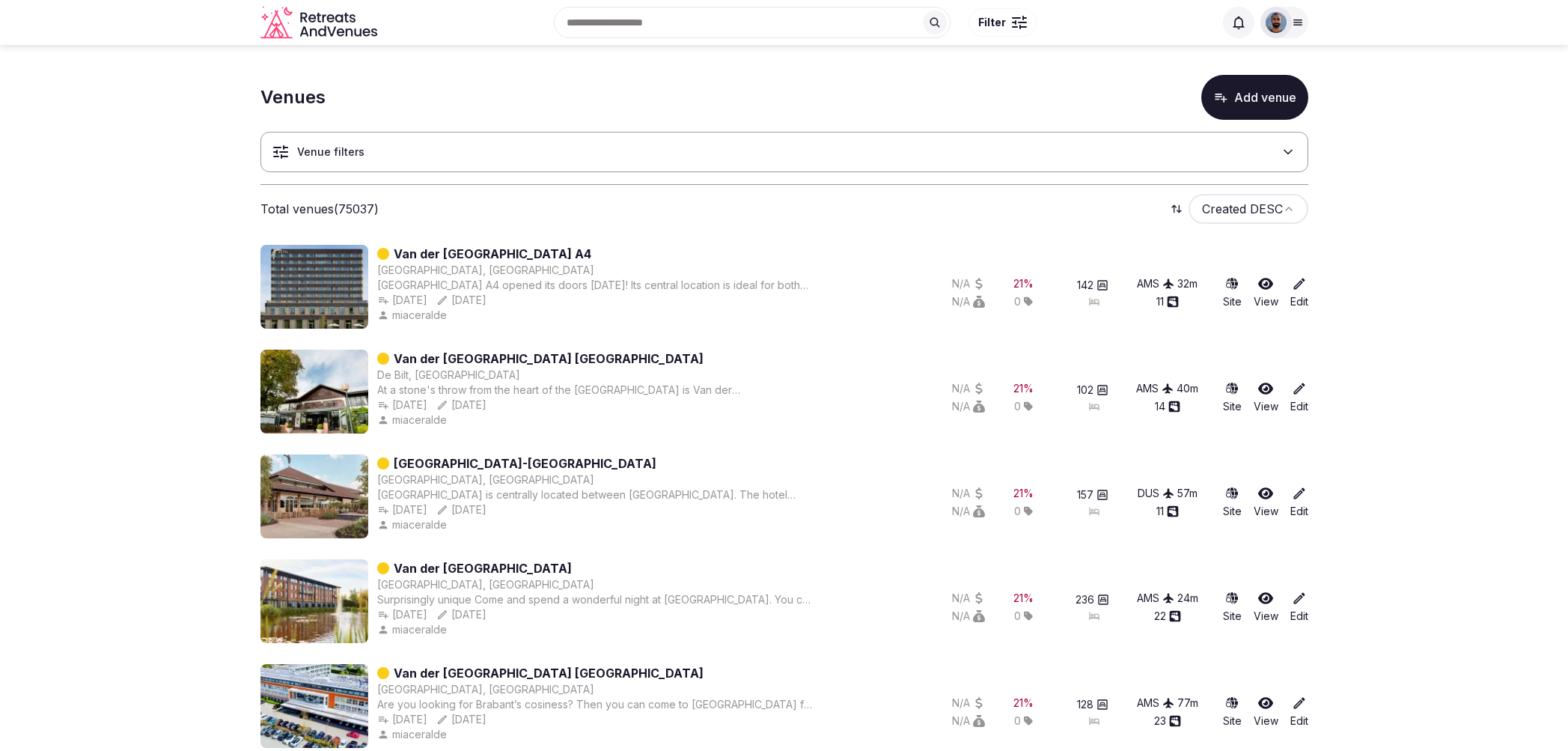
click at [299, 265] on img at bounding box center [314, 286] width 108 height 83
click at [415, 239] on p "Peuldreef 3, 2635 BX Den Hoorn, Netherlands" at bounding box center [403, 232] width 100 height 15
click at [526, 254] on link "Van der Valk Hotel Delft A4" at bounding box center [492, 254] width 198 height 18
